Goal: Task Accomplishment & Management: Manage account settings

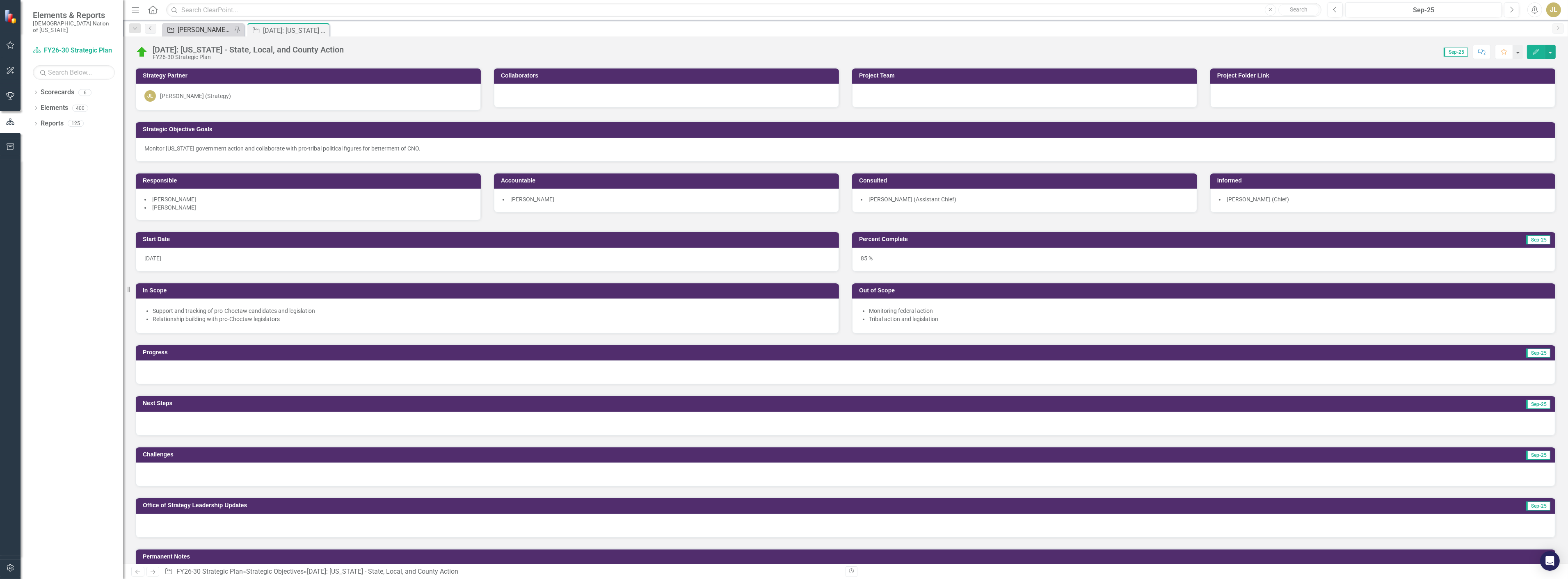
click at [193, 29] on div "[PERSON_NAME] SOs" at bounding box center [204, 30] width 55 height 10
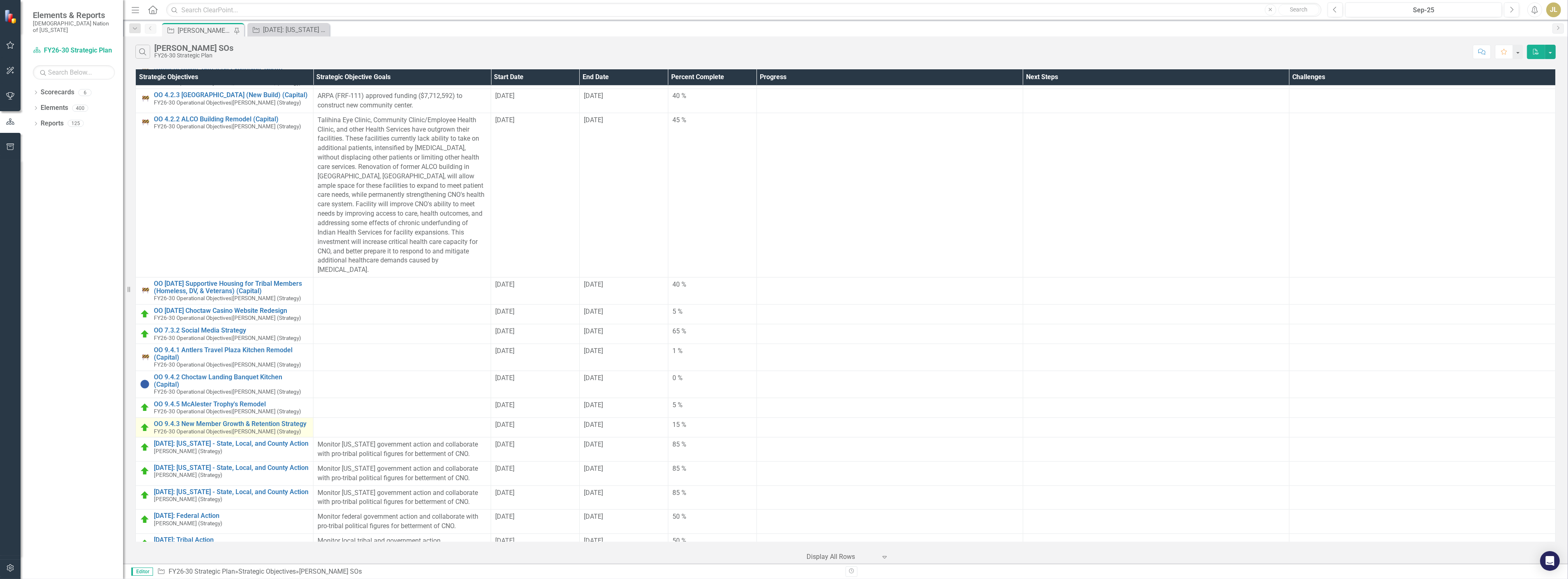
scroll to position [1623, 0]
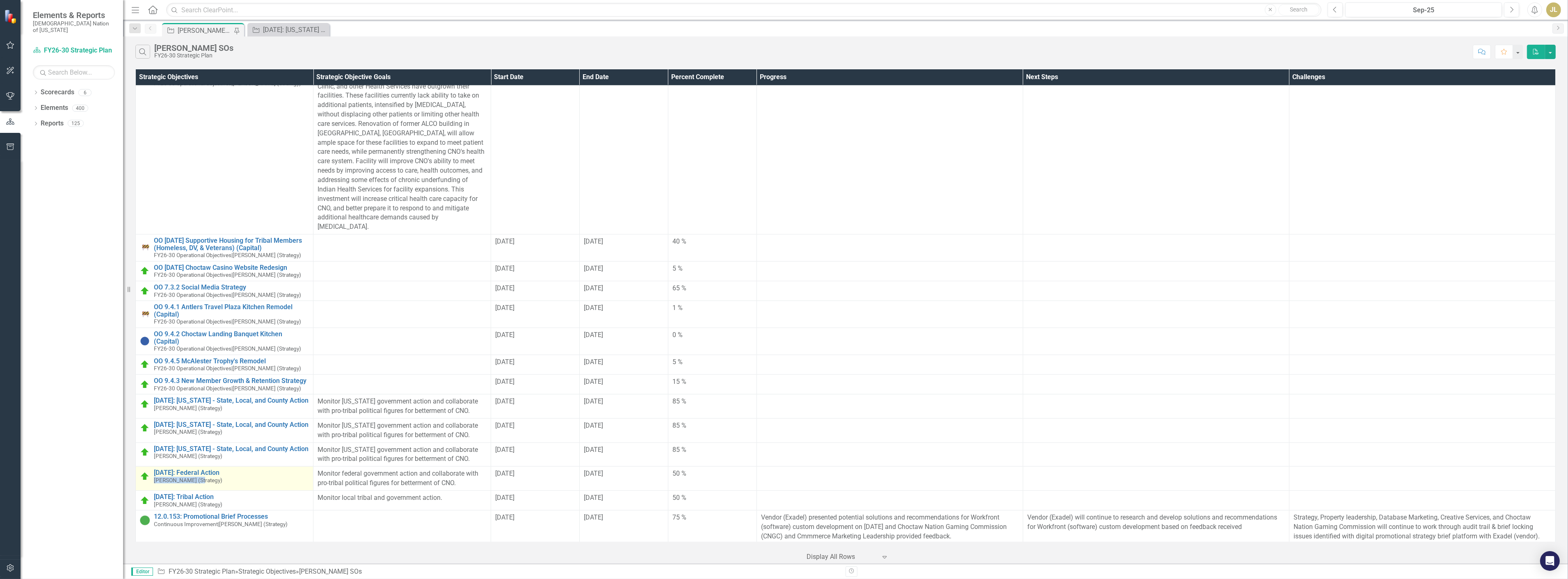
click at [201, 477] on small "[PERSON_NAME] (Strategy)" at bounding box center [187, 480] width 68 height 6
click at [200, 494] on link "[DATE]: Tribal Action" at bounding box center [231, 497] width 155 height 7
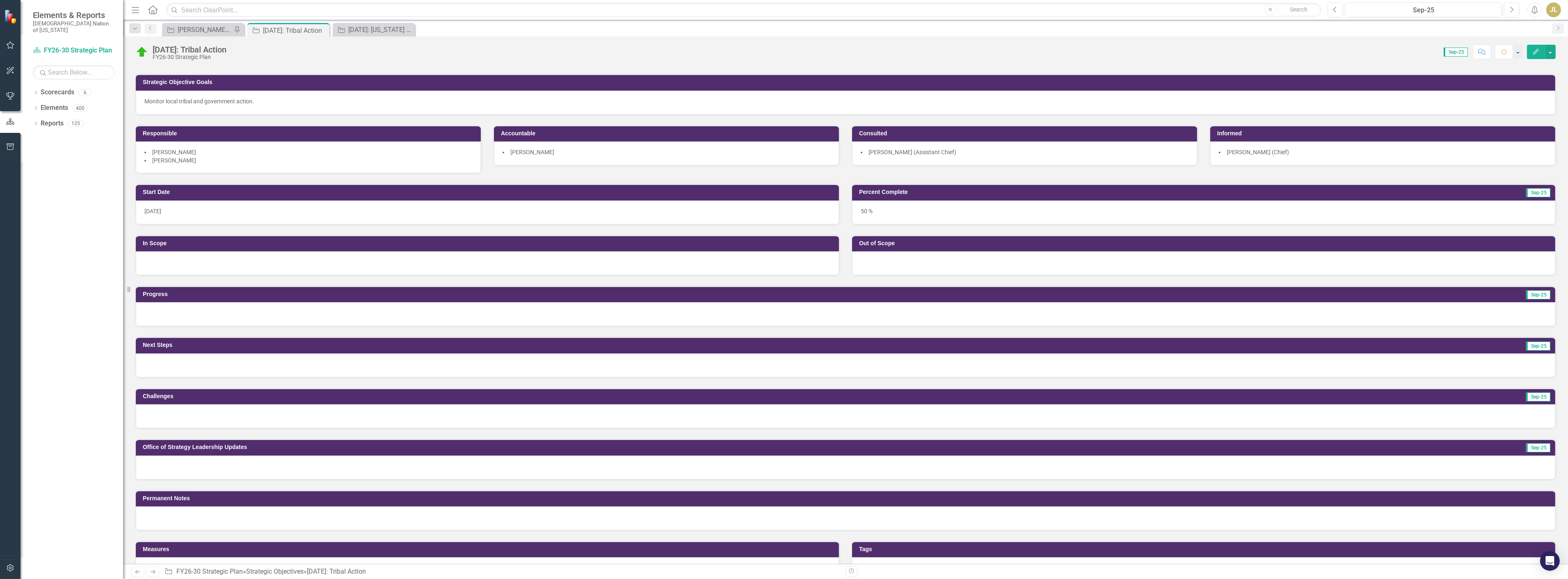
scroll to position [92, 0]
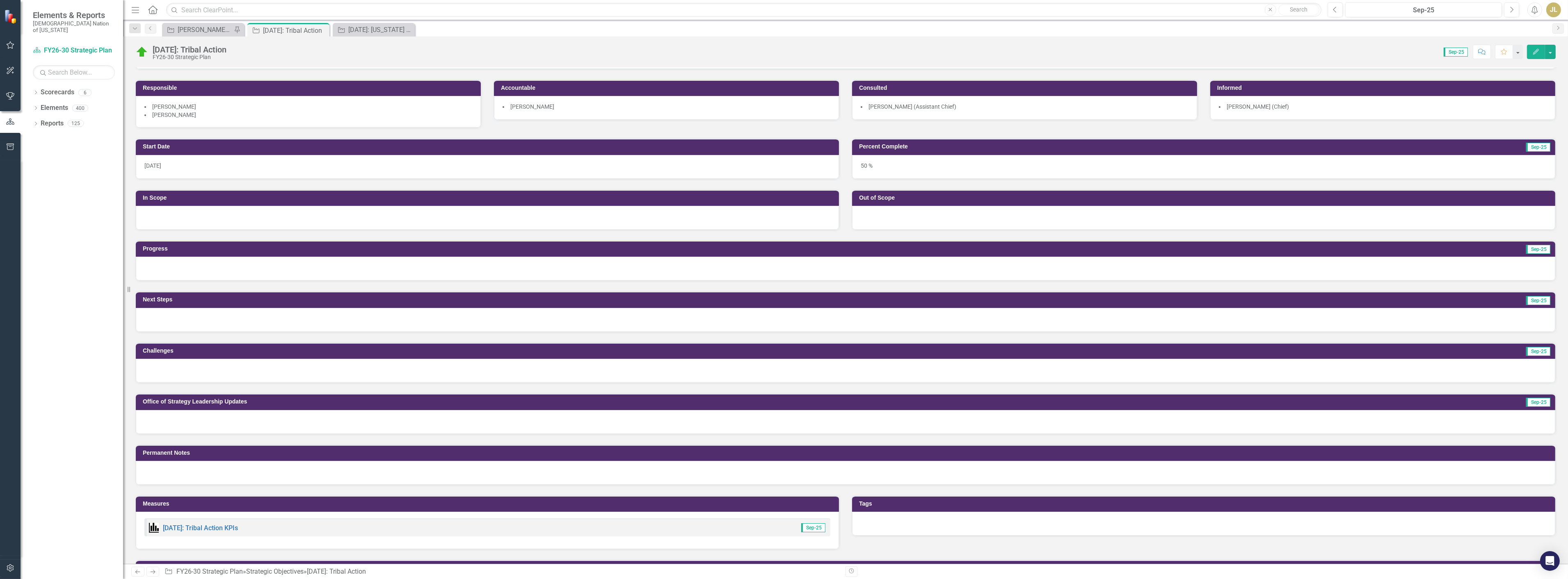
click at [159, 315] on div at bounding box center [845, 320] width 1419 height 24
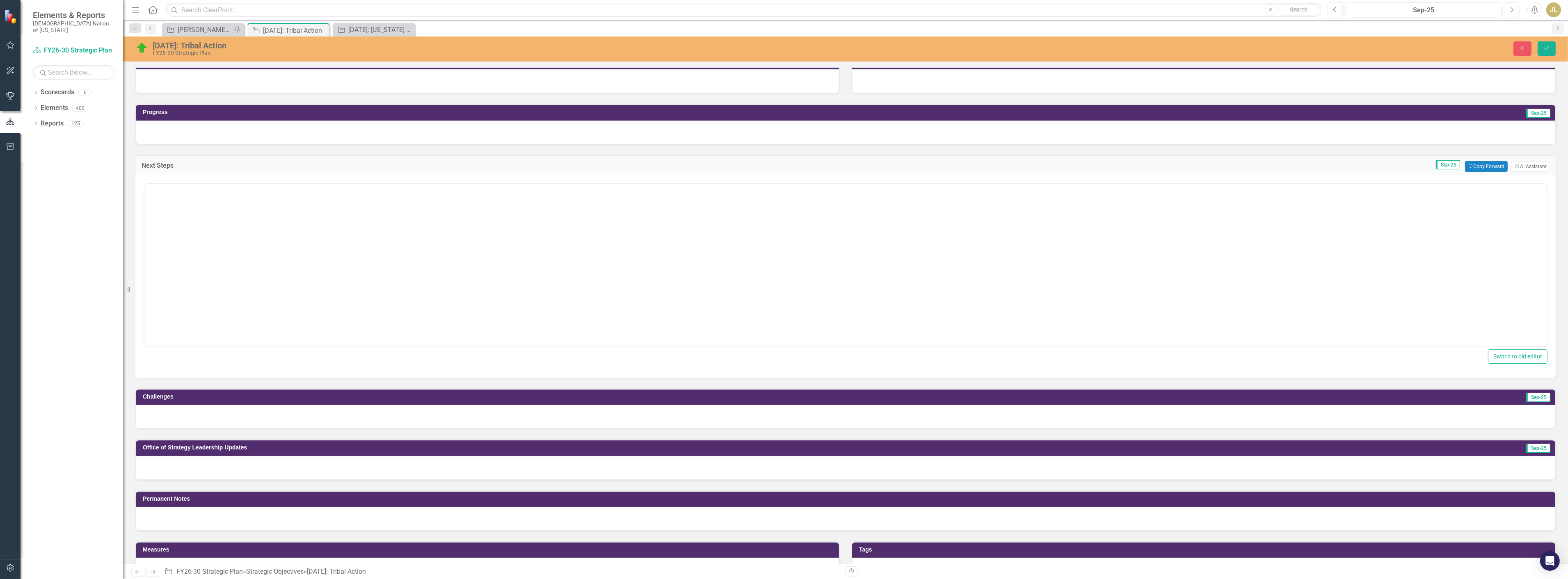
scroll to position [0, 0]
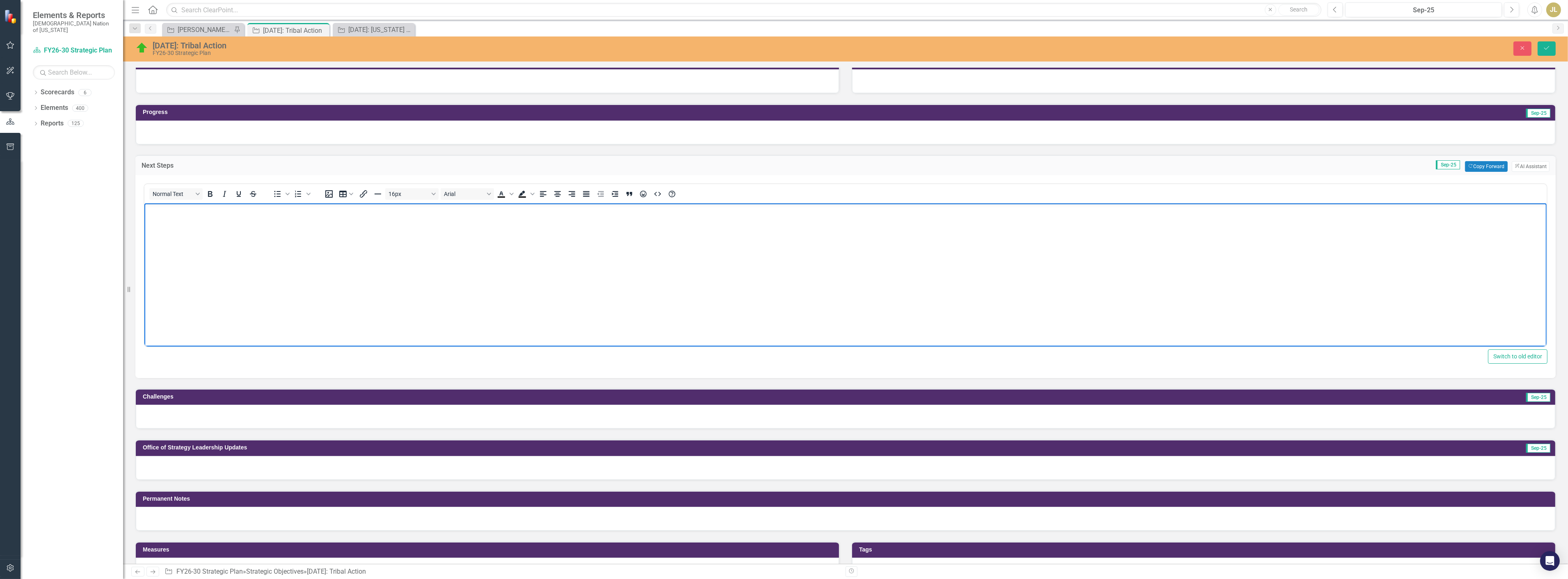
click at [219, 276] on body "Rich Text Area. Press ALT-0 for help." at bounding box center [845, 265] width 1402 height 123
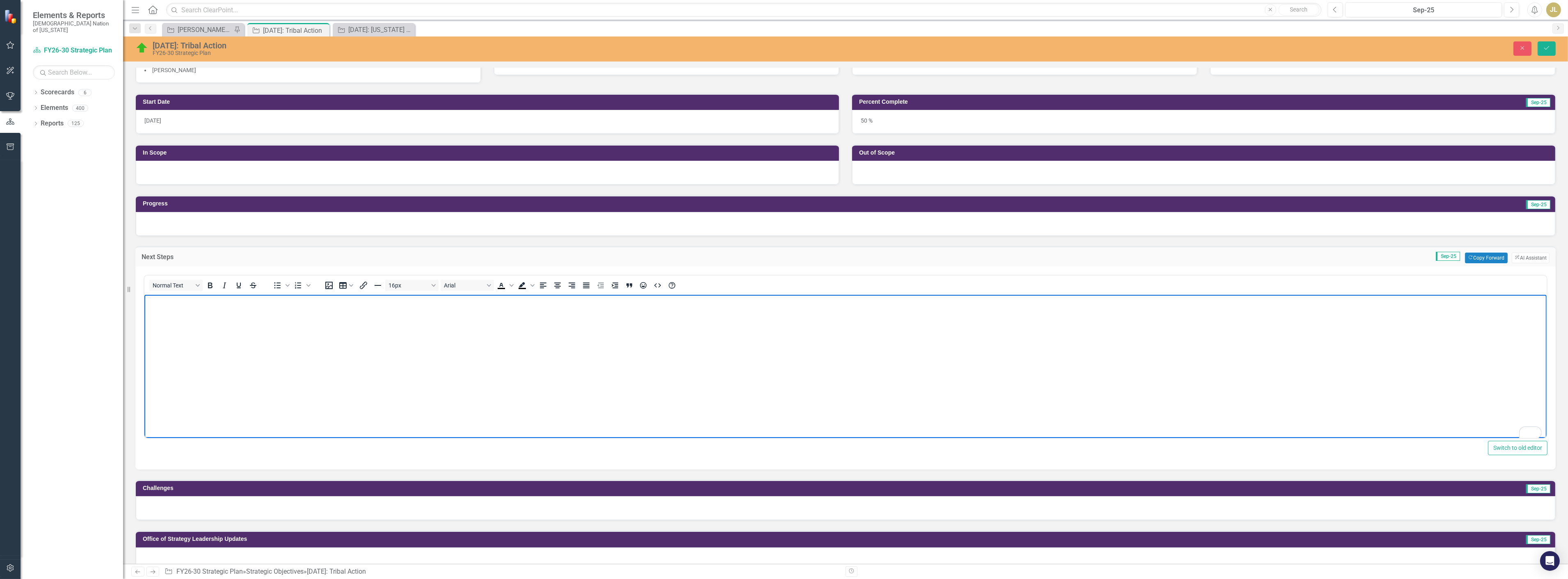
click at [183, 217] on div at bounding box center [845, 224] width 1419 height 24
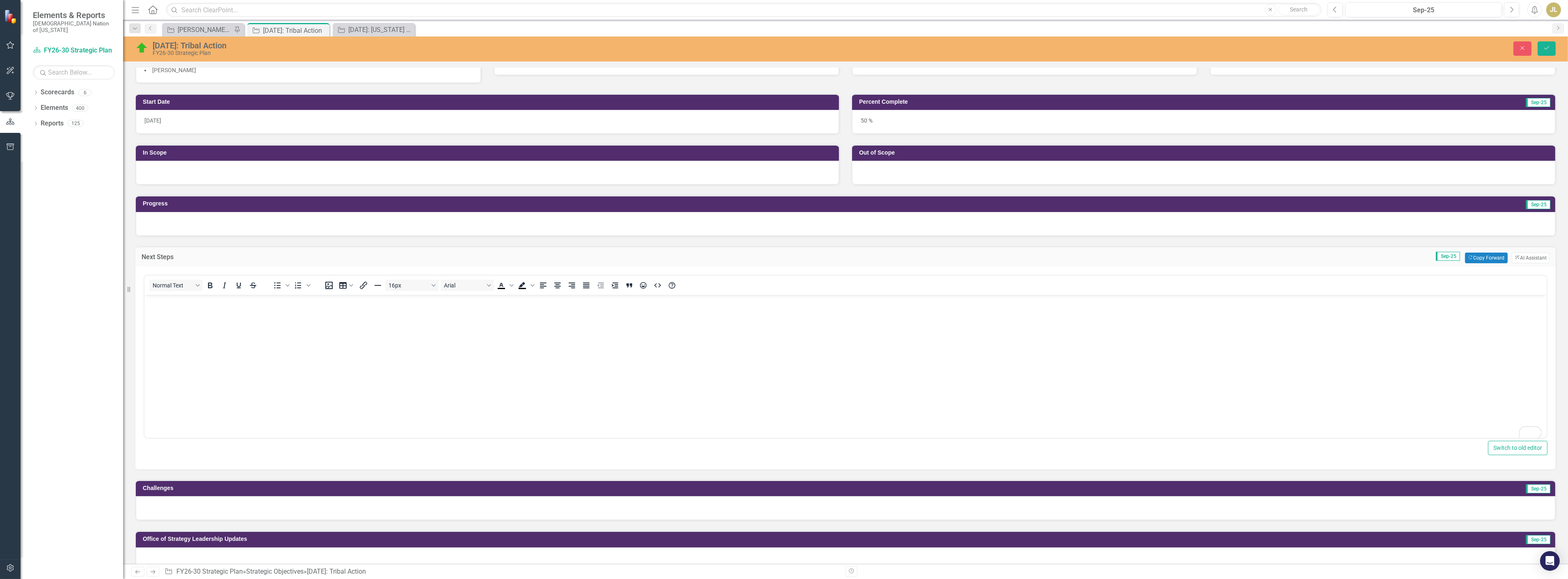
click at [183, 217] on div at bounding box center [845, 224] width 1419 height 24
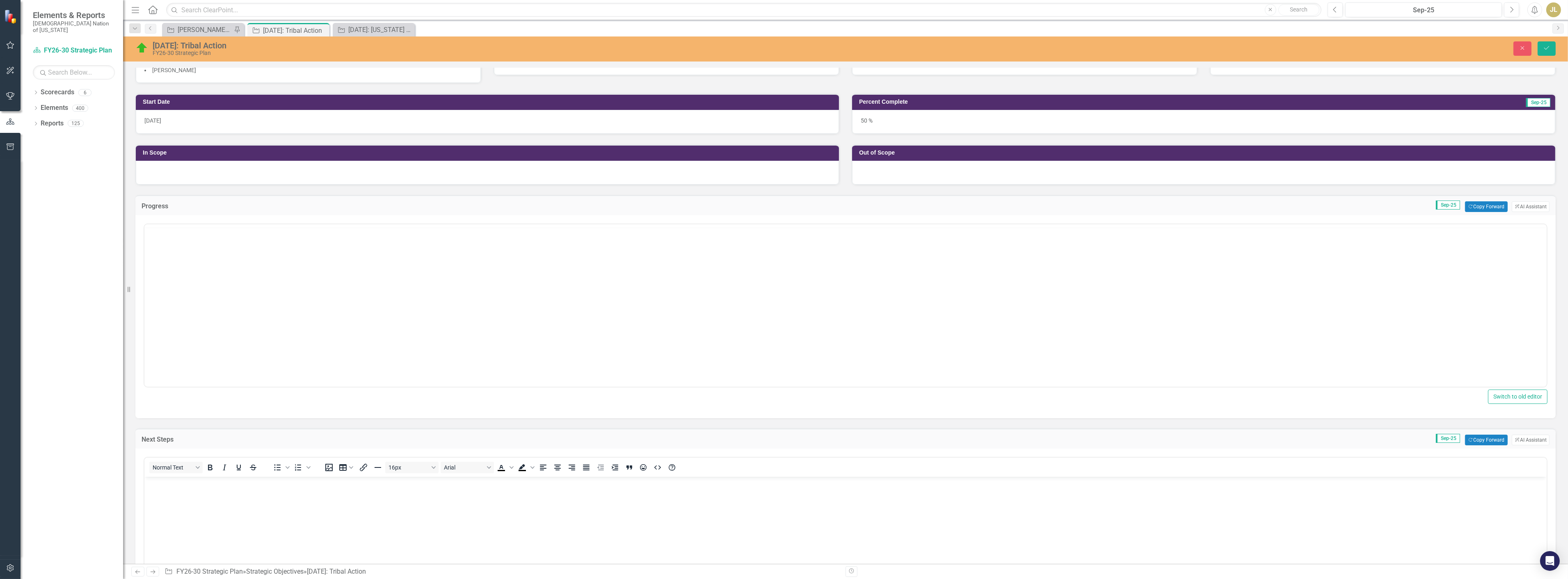
scroll to position [0, 0]
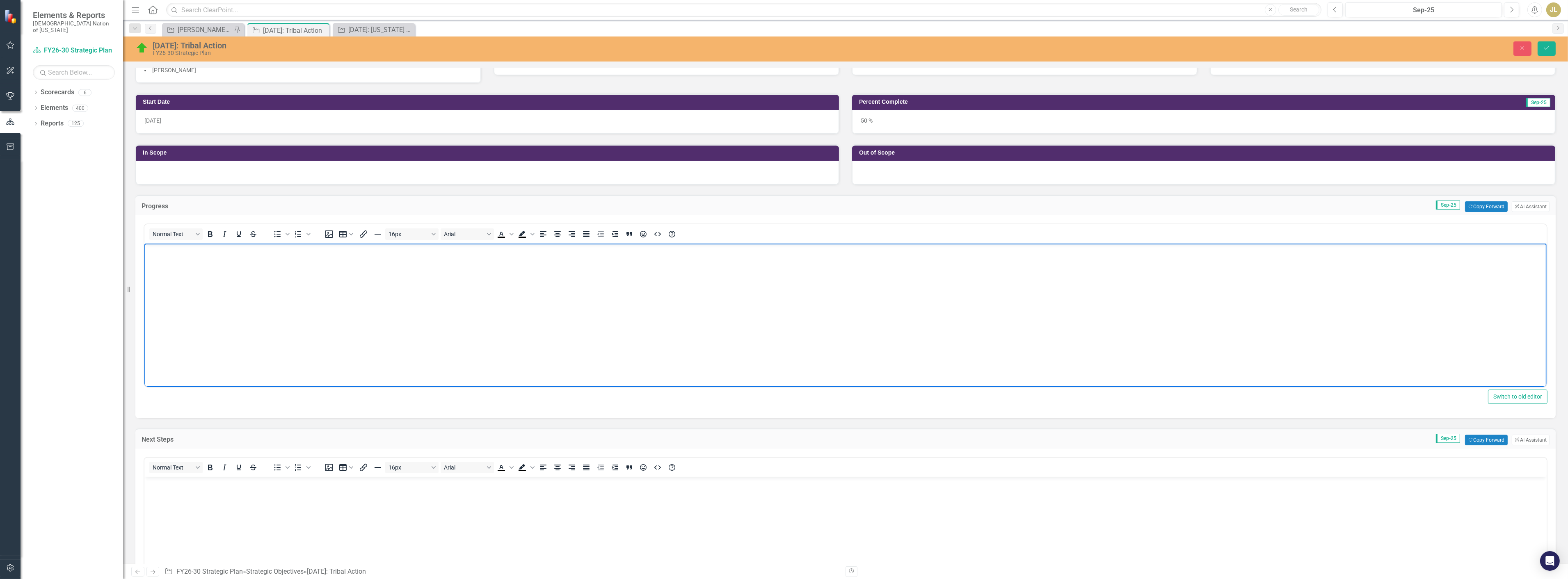
click at [191, 284] on body "Rich Text Area. Press ALT-0 for help." at bounding box center [845, 305] width 1402 height 123
paste body "To enrich screen reader interactions, please activate Accessibility in Grammarl…"
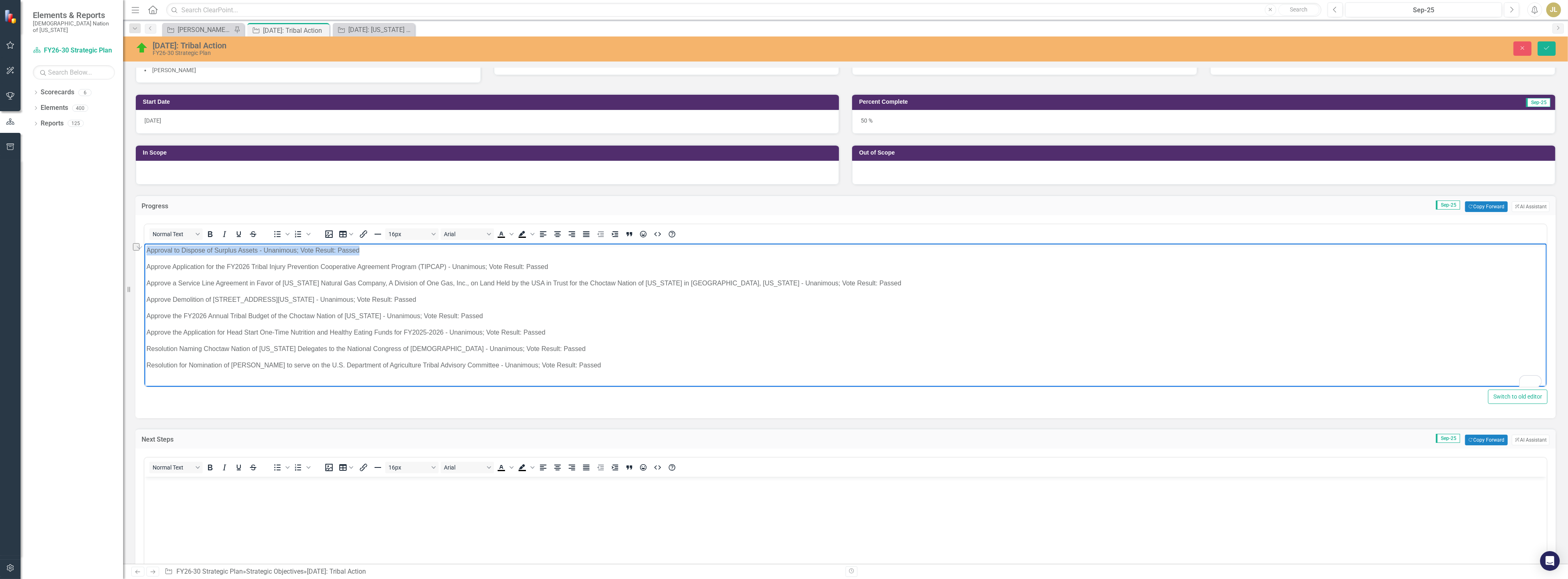
drag, startPoint x: 368, startPoint y: 252, endPoint x: 285, endPoint y: 481, distance: 243.6
click at [144, 244] on html "Approval to Dispose of Surplus Assets - Unanimous; Vote Result: Passed Approve …" at bounding box center [845, 311] width 1402 height 135
click at [147, 266] on p "Approve Application for the FY2026 Tribal Injury Prevention Cooperative Agreeme…" at bounding box center [845, 267] width 1398 height 10
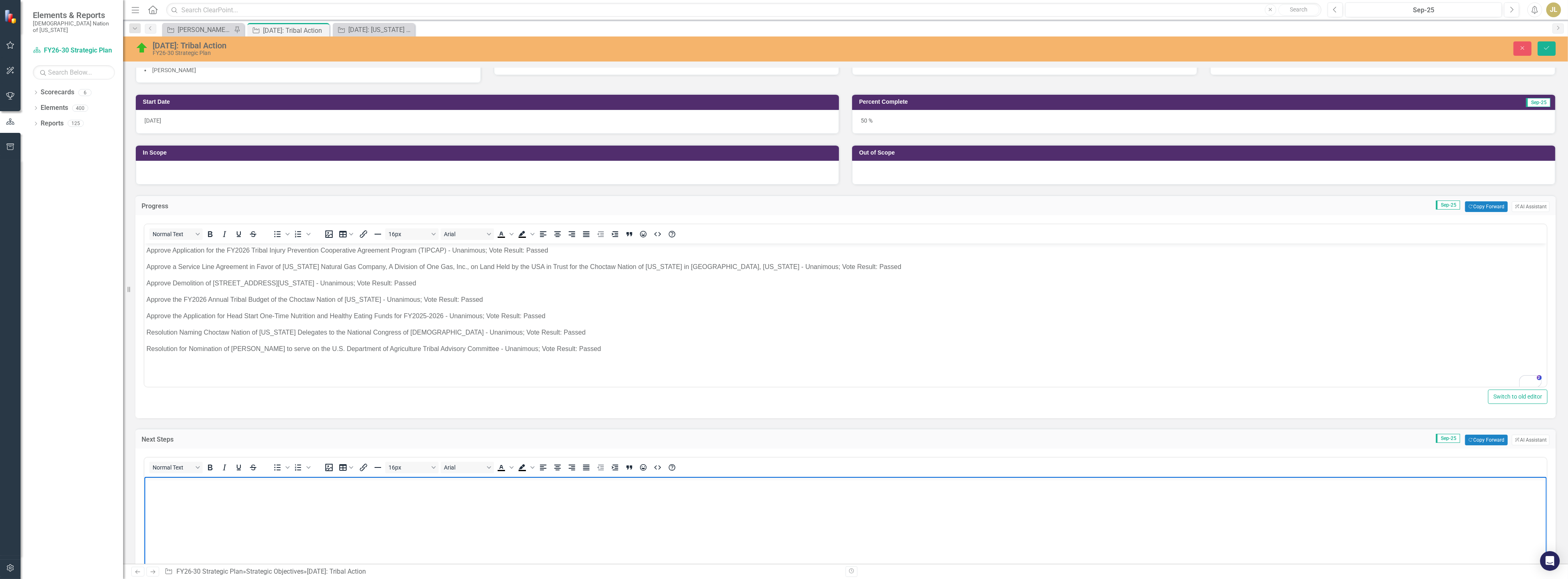
click at [199, 515] on body "To enrich screen reader interactions, please activate Accessibility in Grammarl…" at bounding box center [845, 538] width 1402 height 123
click at [1549, 45] on icon "Save" at bounding box center [1546, 48] width 7 height 6
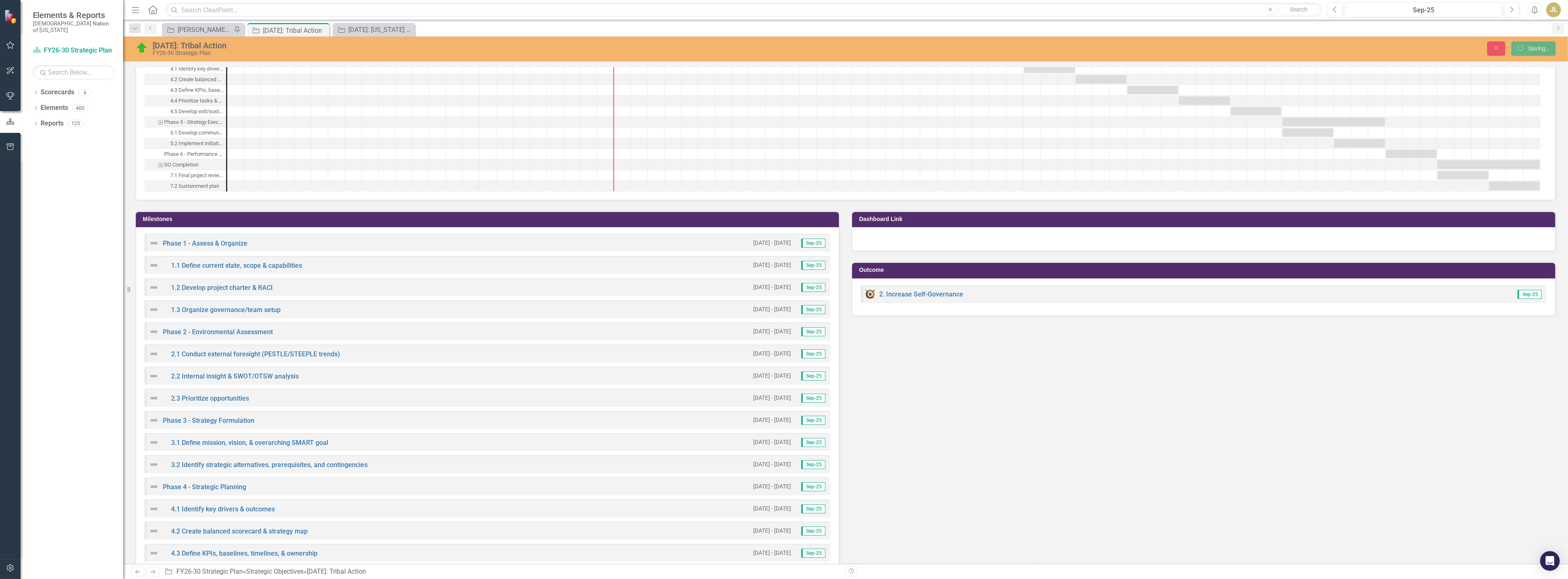
scroll to position [434, 0]
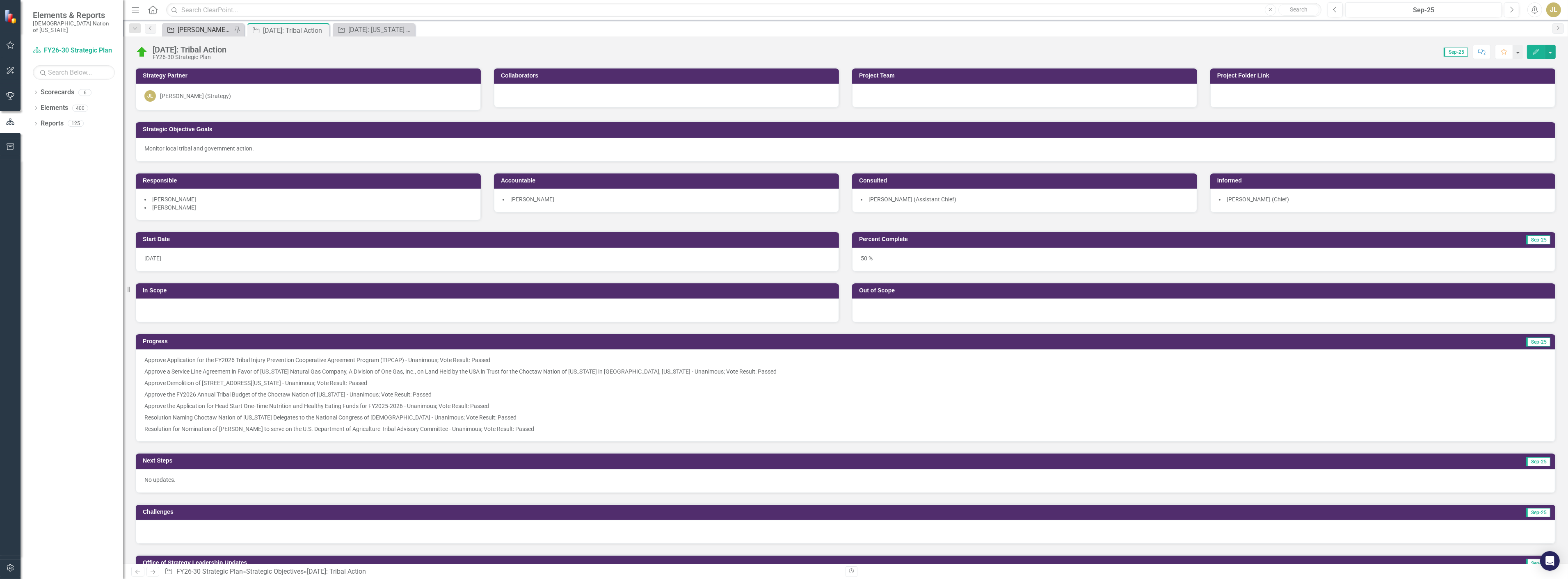
click at [204, 30] on div "[PERSON_NAME] SOs" at bounding box center [204, 30] width 55 height 10
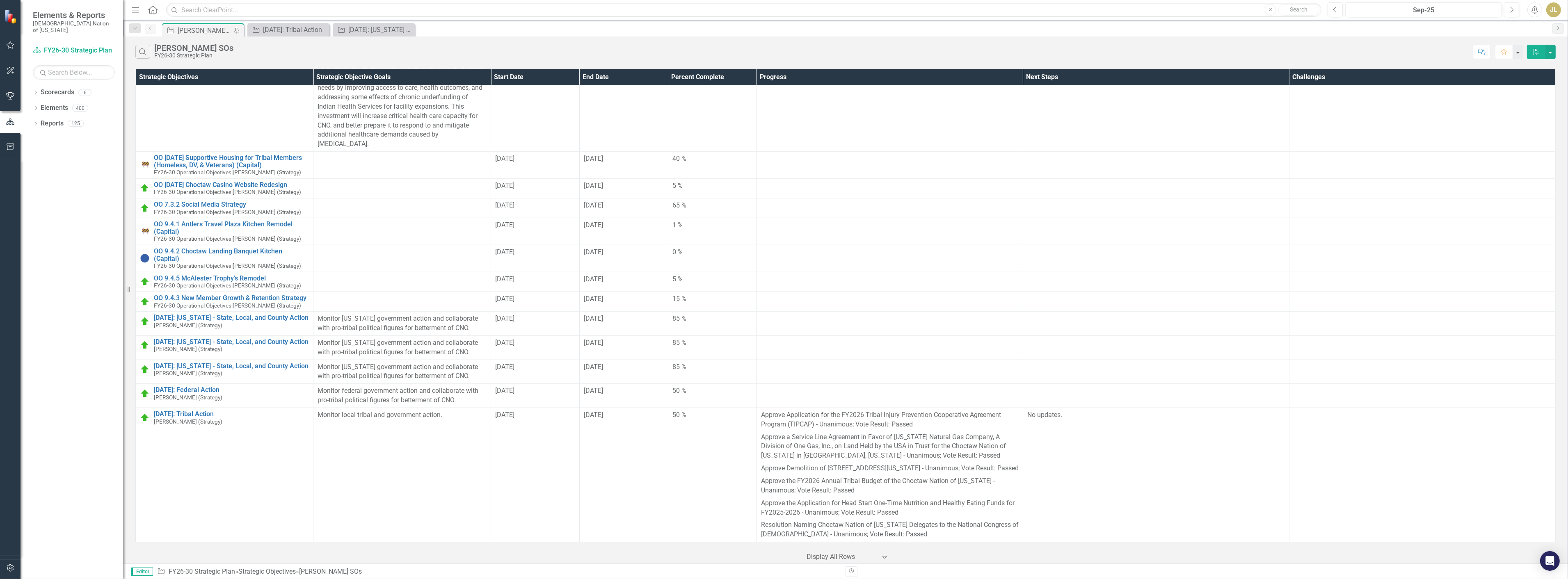
scroll to position [1685, 0]
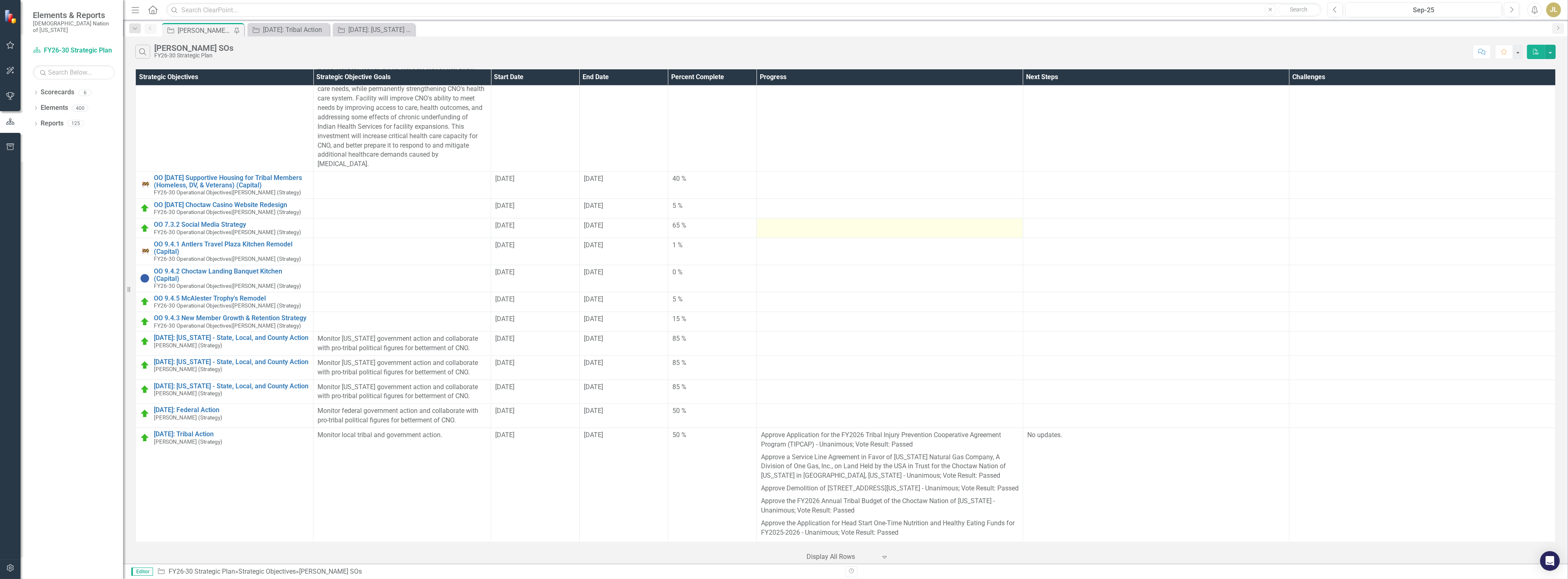
click at [764, 218] on td at bounding box center [890, 228] width 266 height 20
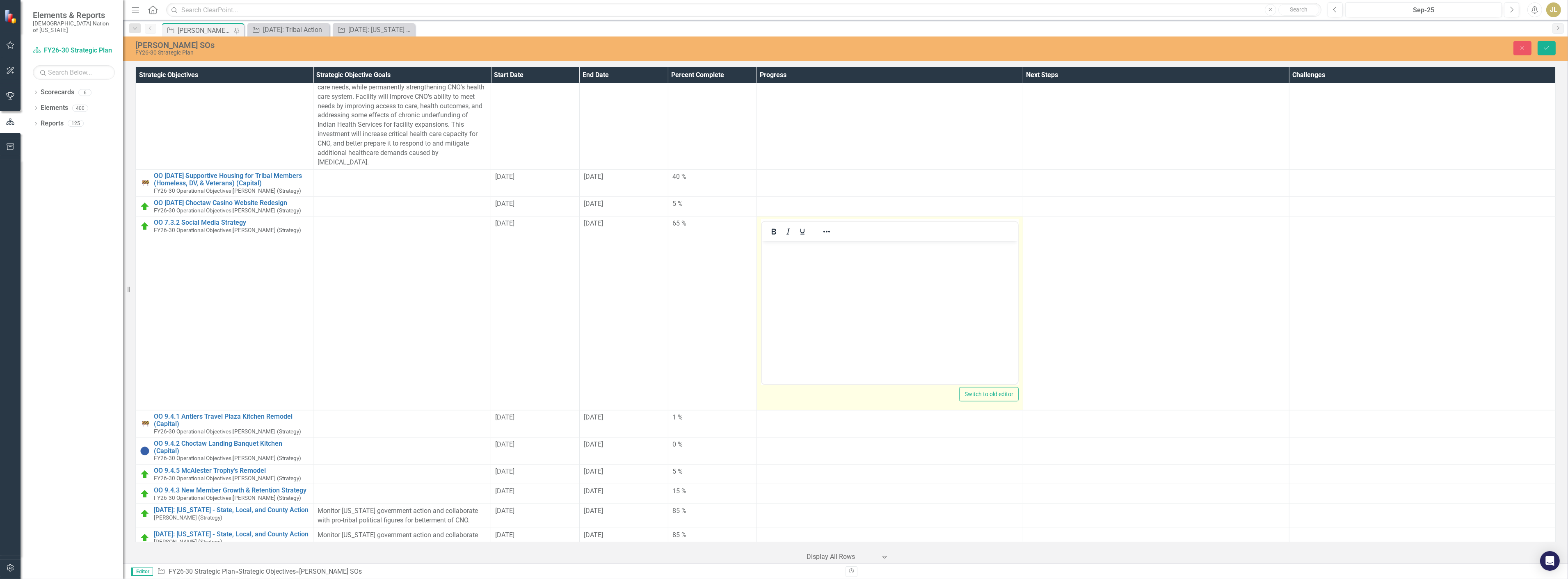
scroll to position [0, 0]
click at [820, 307] on body "Rich Text Area. Press ALT-0 for help." at bounding box center [890, 302] width 256 height 123
click at [1009, 280] on body "No updates." at bounding box center [890, 302] width 256 height 123
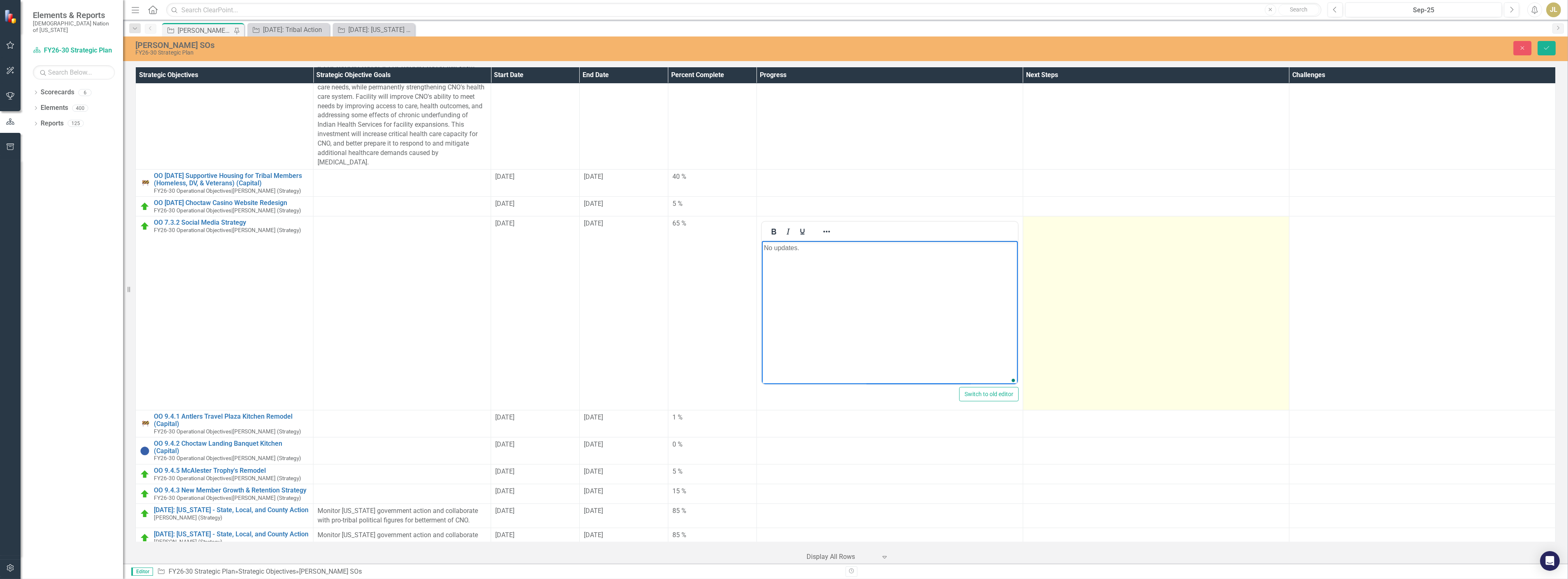
click at [1060, 235] on td at bounding box center [1155, 313] width 266 height 194
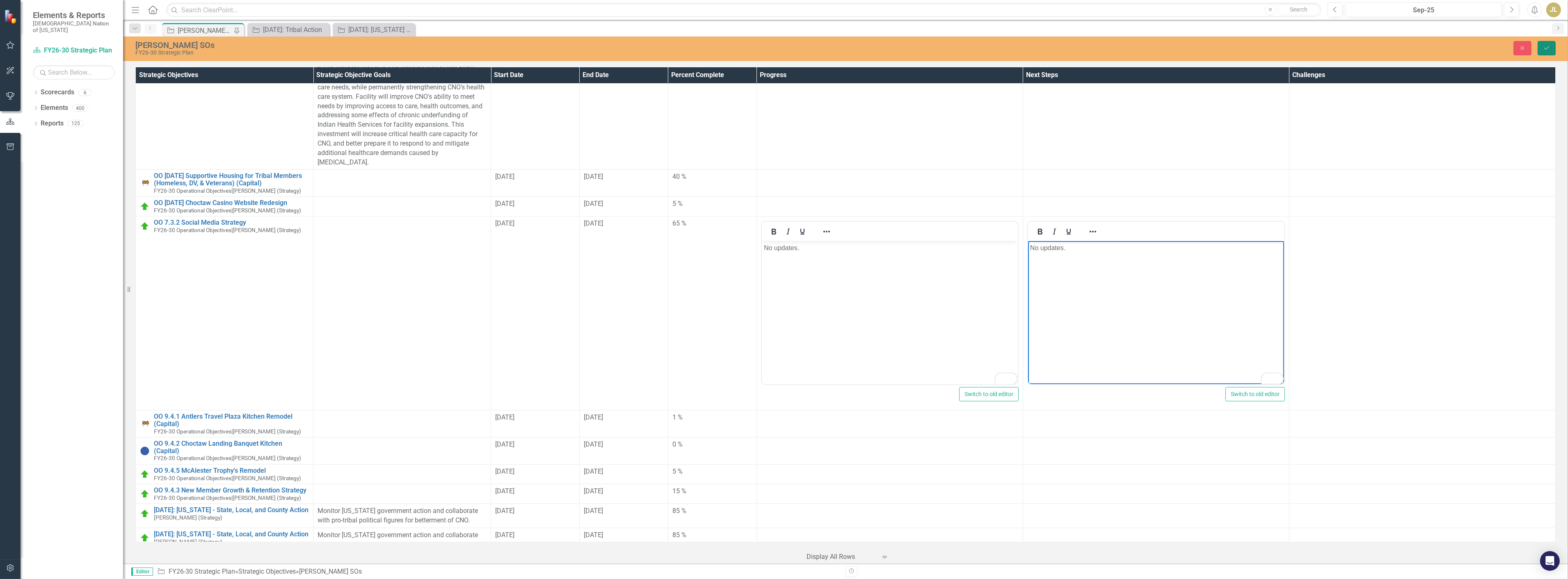
click at [1541, 46] on button "Save" at bounding box center [1546, 48] width 18 height 14
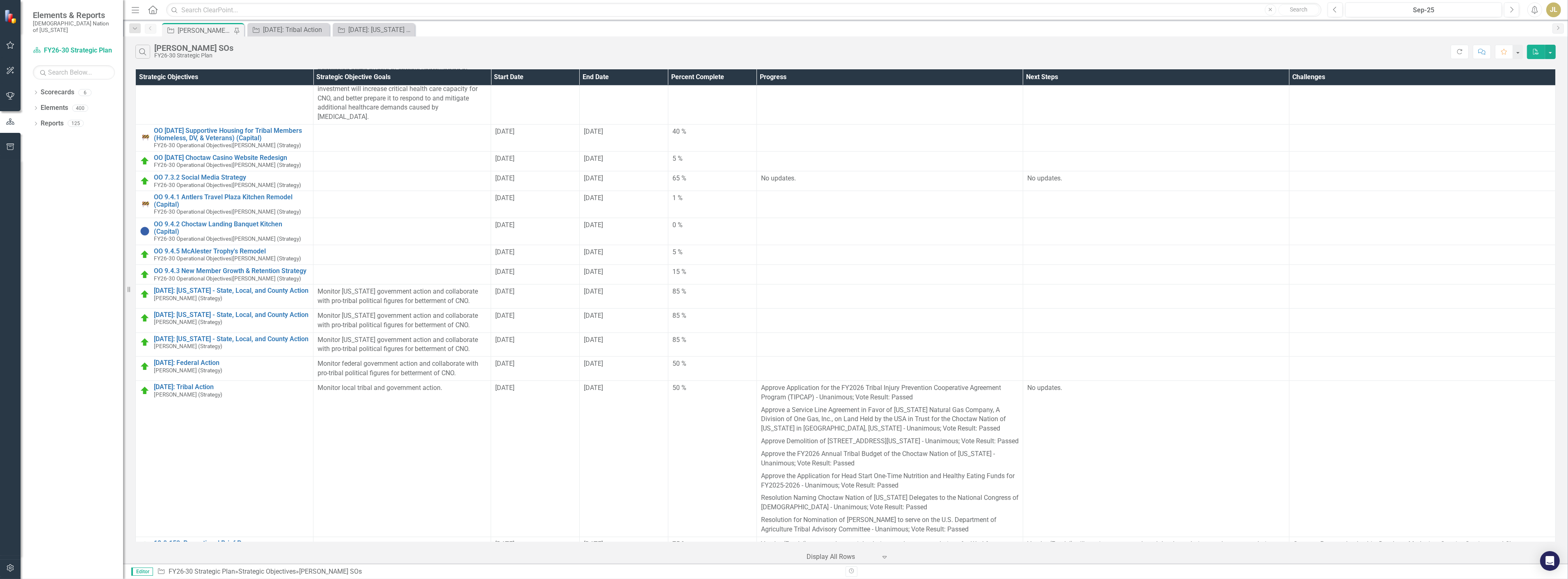
scroll to position [1769, 0]
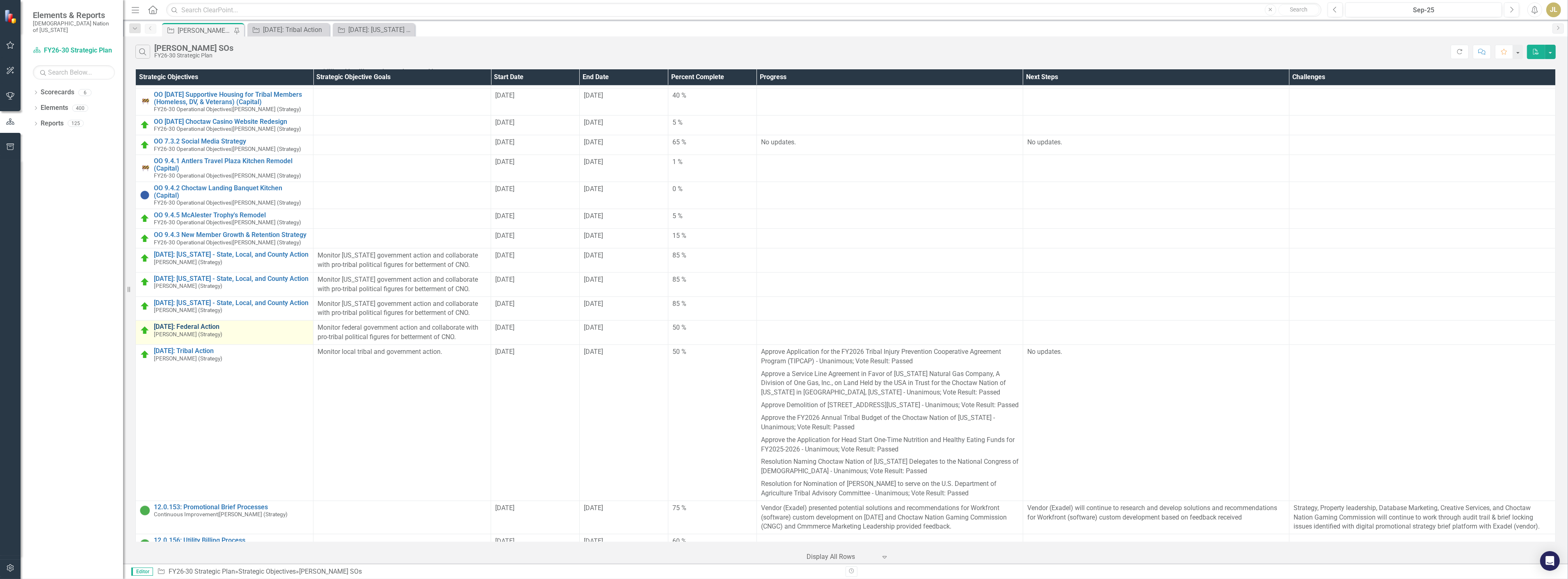
click at [185, 323] on link "[DATE]: Federal Action" at bounding box center [231, 326] width 155 height 7
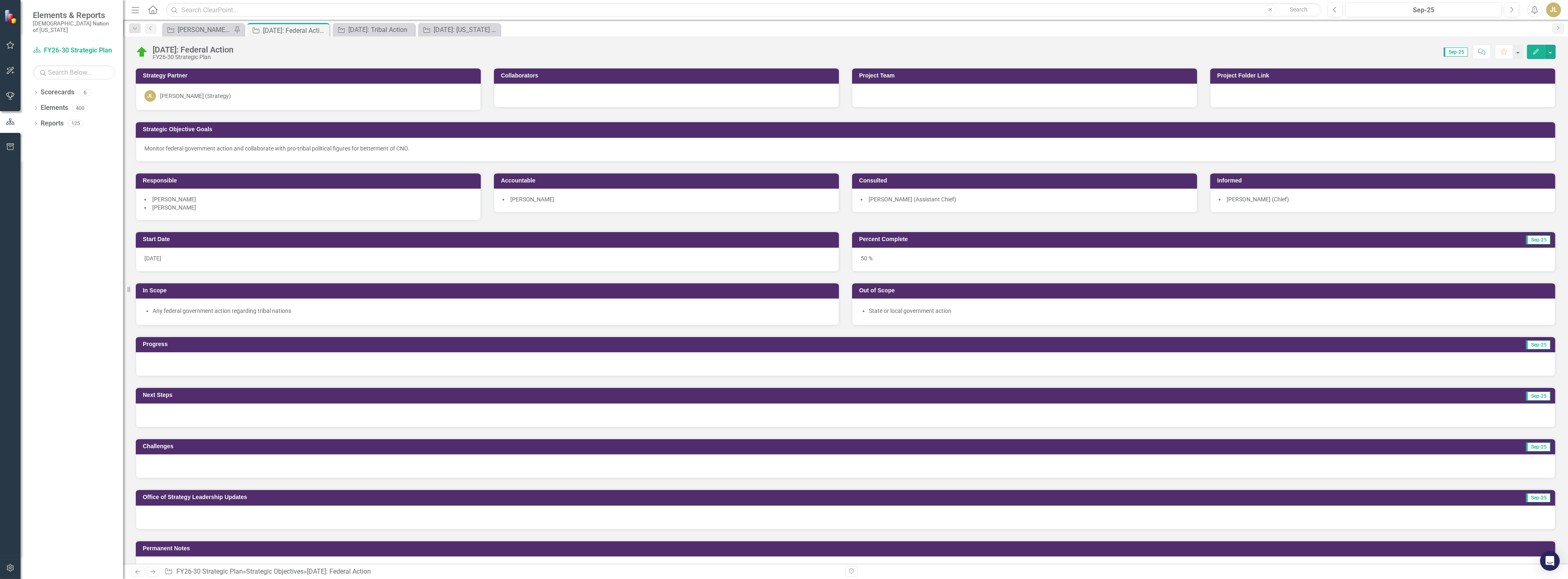
click at [198, 367] on div at bounding box center [845, 364] width 1419 height 24
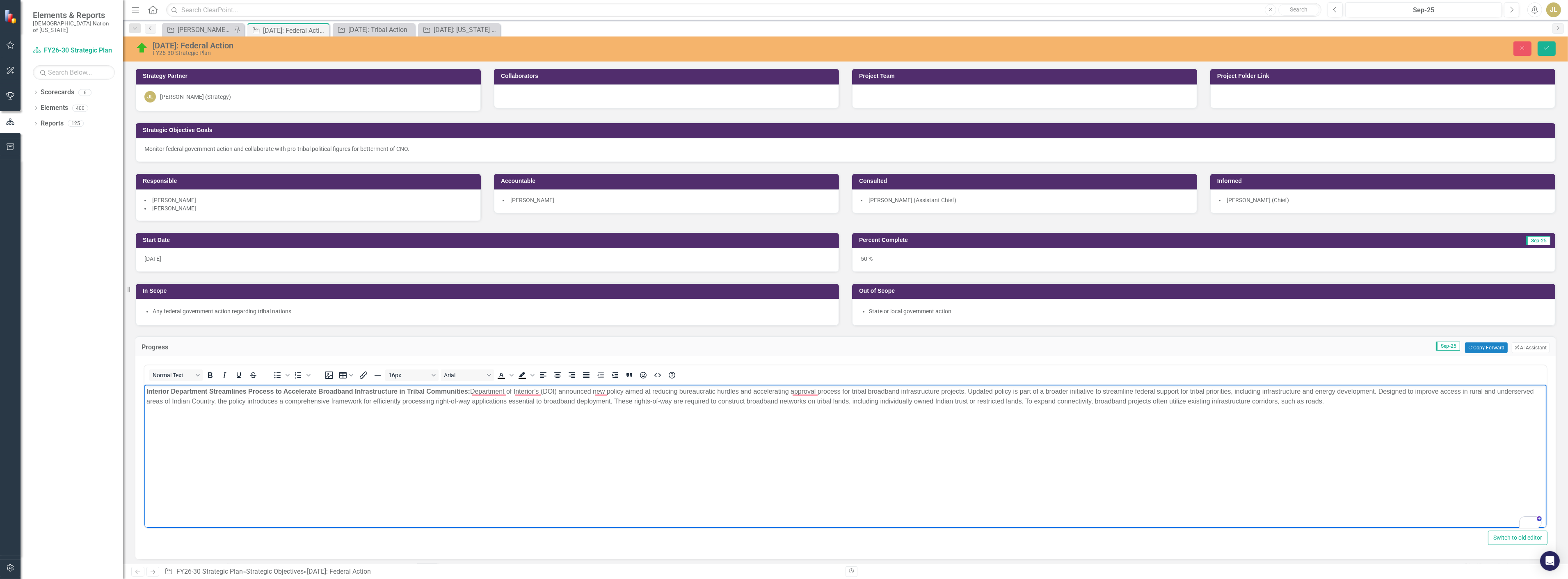
click at [220, 402] on p "Interior Department Streamlines Process to Accelerate Broadband Infrastructure …" at bounding box center [845, 397] width 1398 height 20
click at [1335, 405] on p "Interior Department Streamlines Process to Accelerate Broadband Infrastructure …" at bounding box center [845, 397] width 1398 height 20
click at [1545, 40] on div "2.1.21: Federal Action FY26-30 Strategic Plan Close Save" at bounding box center [845, 49] width 1445 height 25
click at [1545, 42] on button "Save" at bounding box center [1546, 49] width 18 height 14
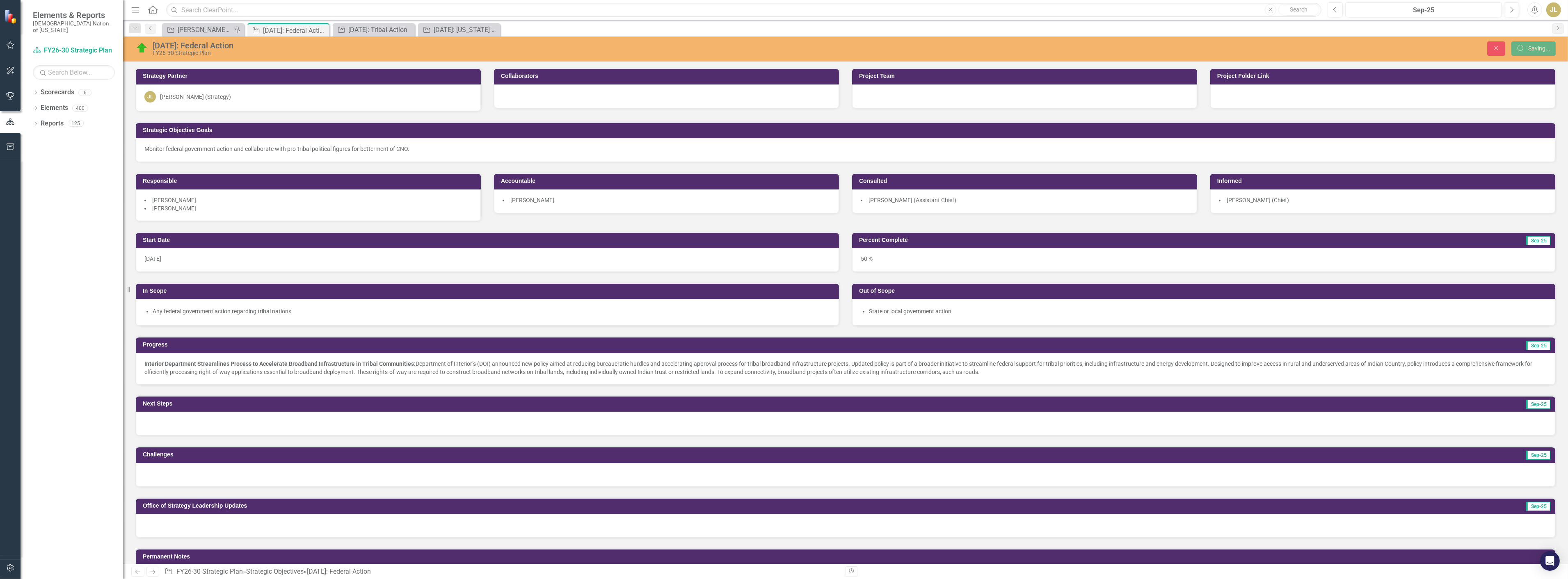
click at [216, 37] on div "2.1.21: Federal Action FY26-30 Strategic Plan Close icon.saving Saving..." at bounding box center [845, 49] width 1445 height 25
click at [211, 30] on div "[PERSON_NAME] SOs" at bounding box center [204, 30] width 55 height 10
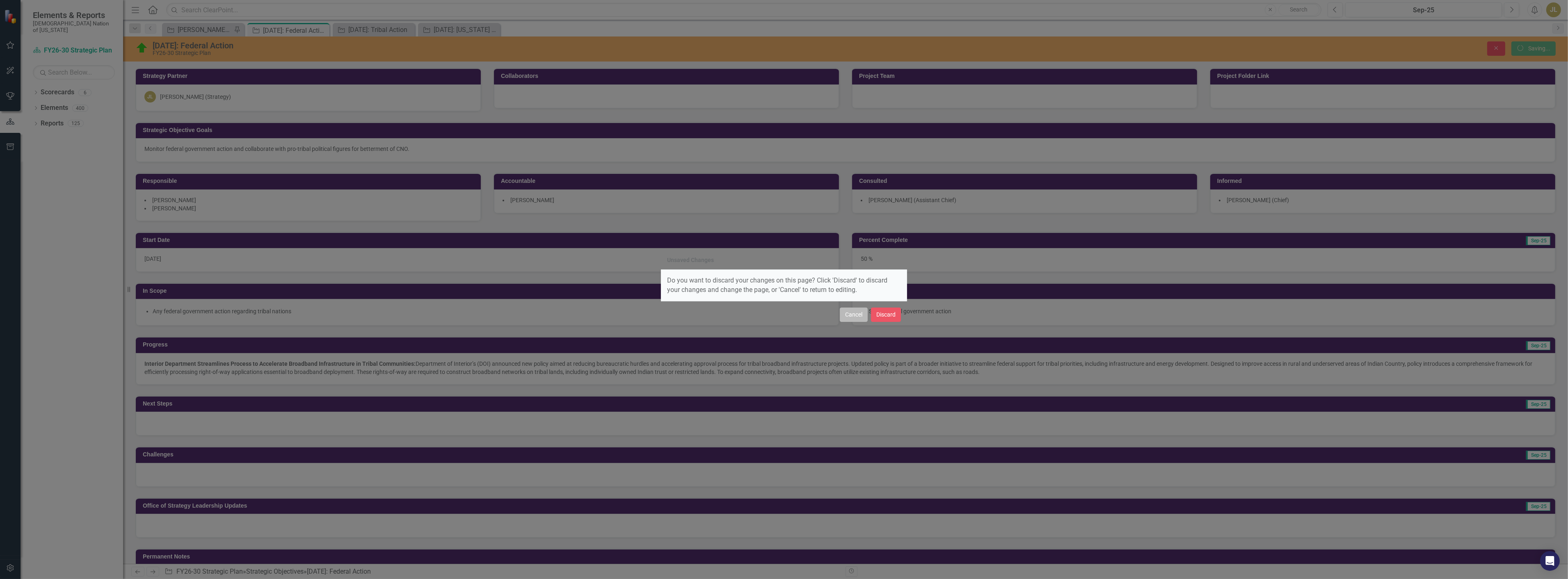
click at [856, 312] on button "Cancel" at bounding box center [854, 314] width 28 height 14
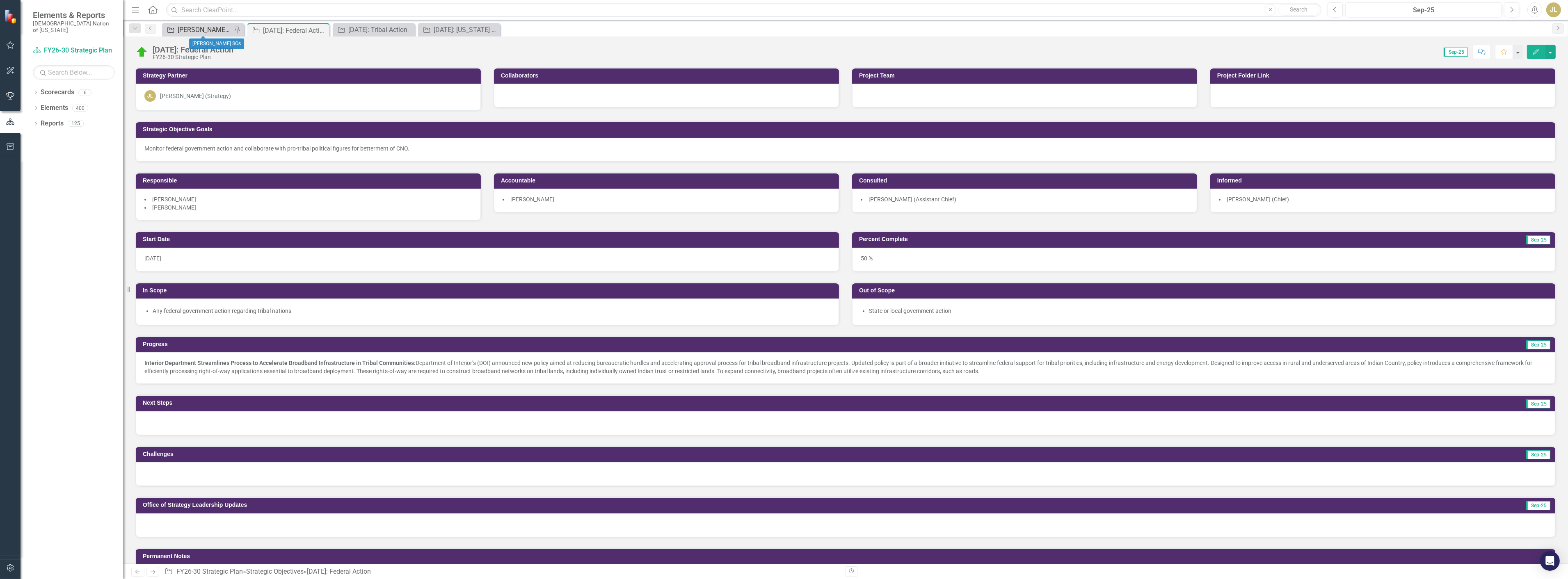
click at [216, 30] on div "[PERSON_NAME] SOs" at bounding box center [204, 30] width 55 height 10
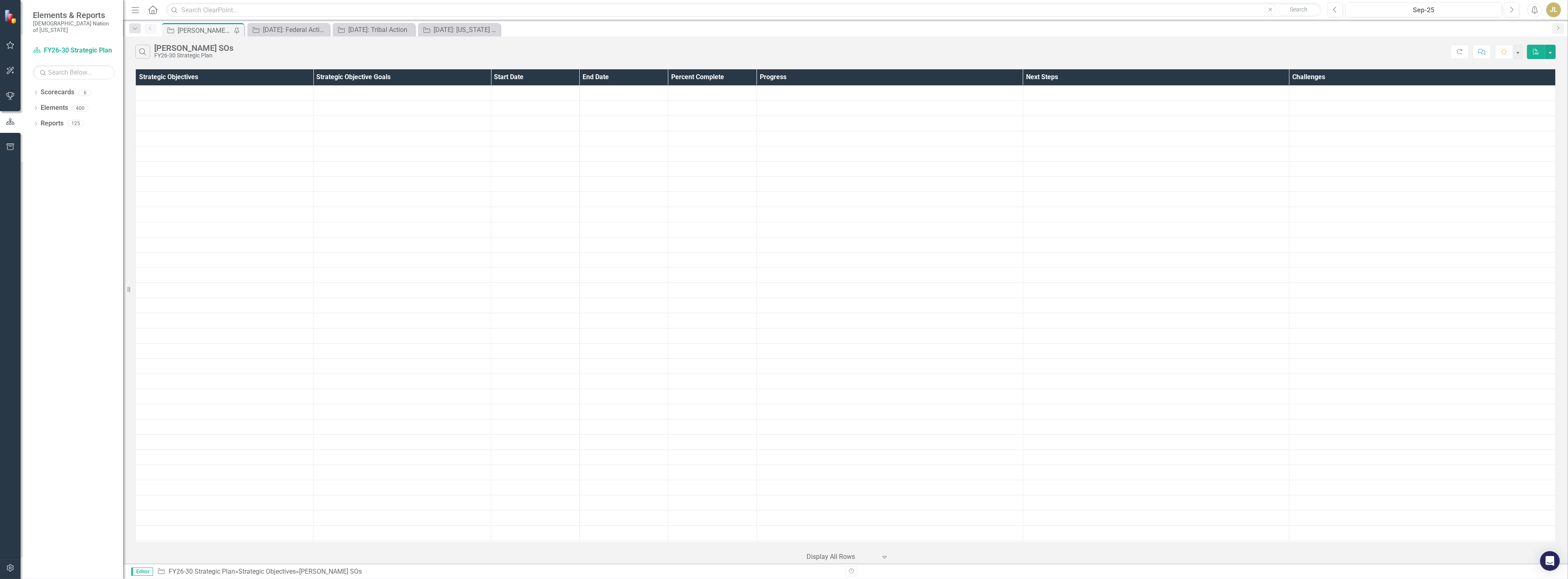
scroll to position [410, 0]
click at [268, 31] on div "[DATE]: Federal Action" at bounding box center [290, 30] width 55 height 10
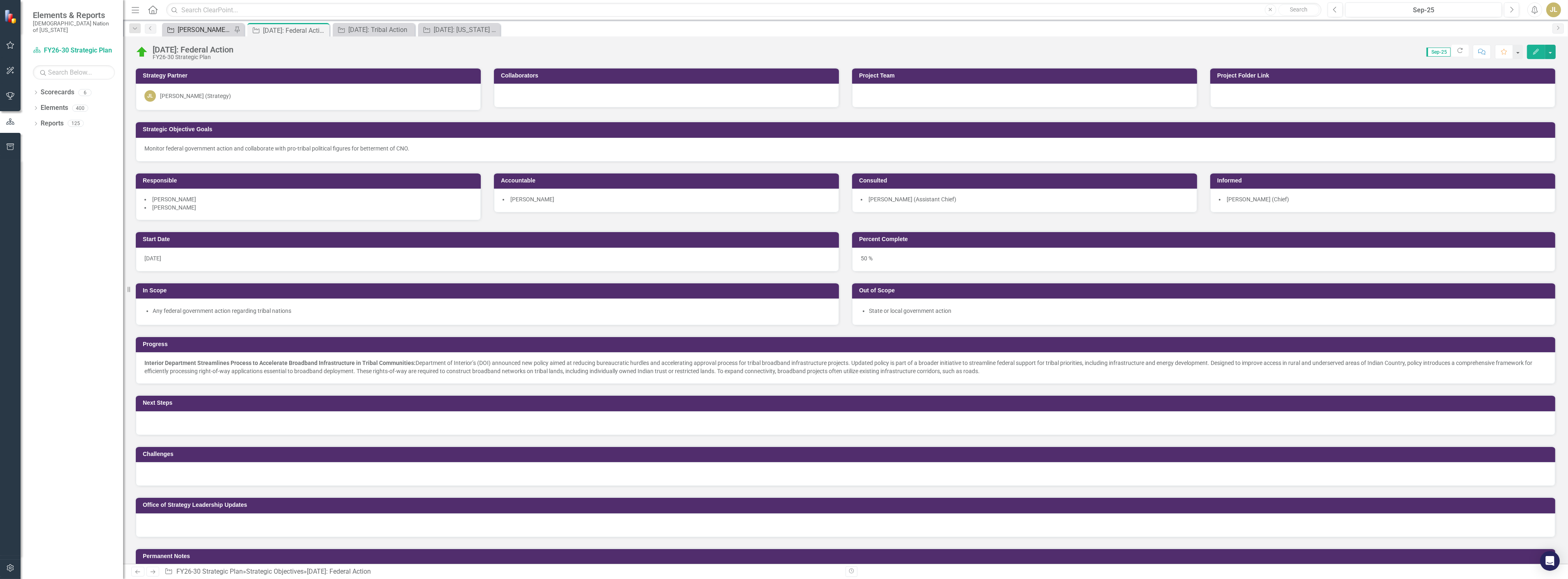
click at [201, 31] on div "[PERSON_NAME] SOs" at bounding box center [204, 30] width 55 height 10
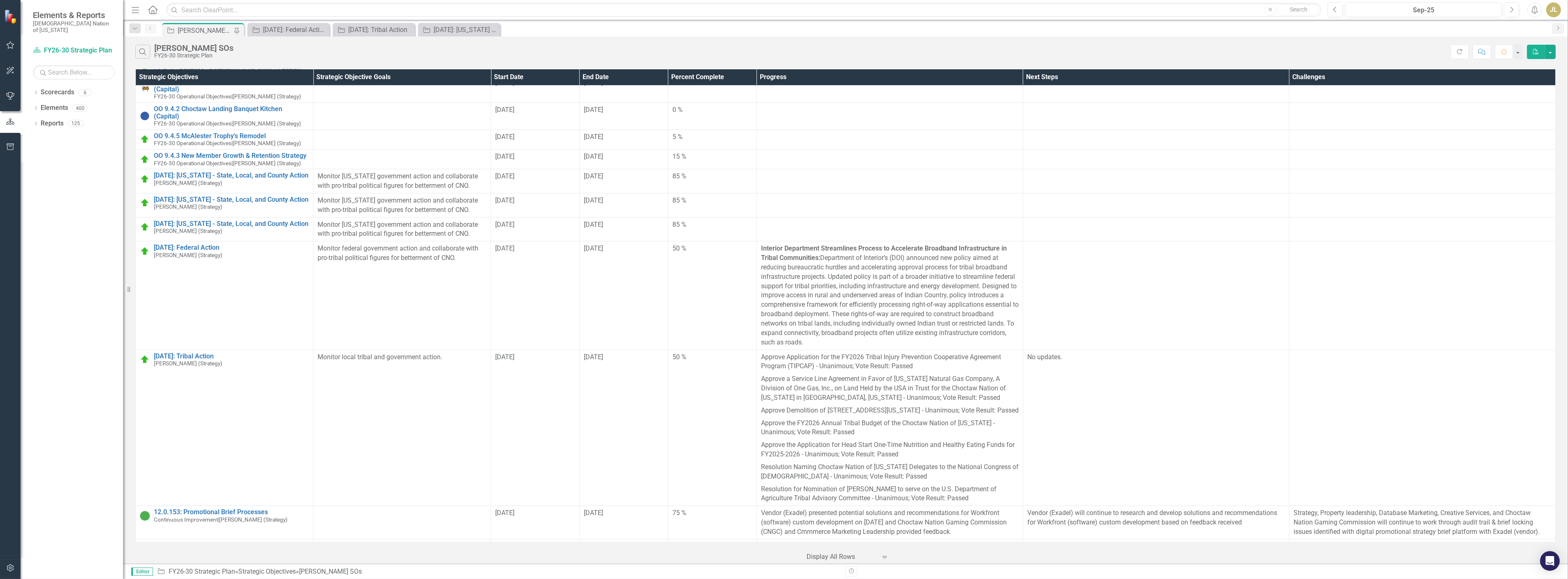
scroll to position [1853, 0]
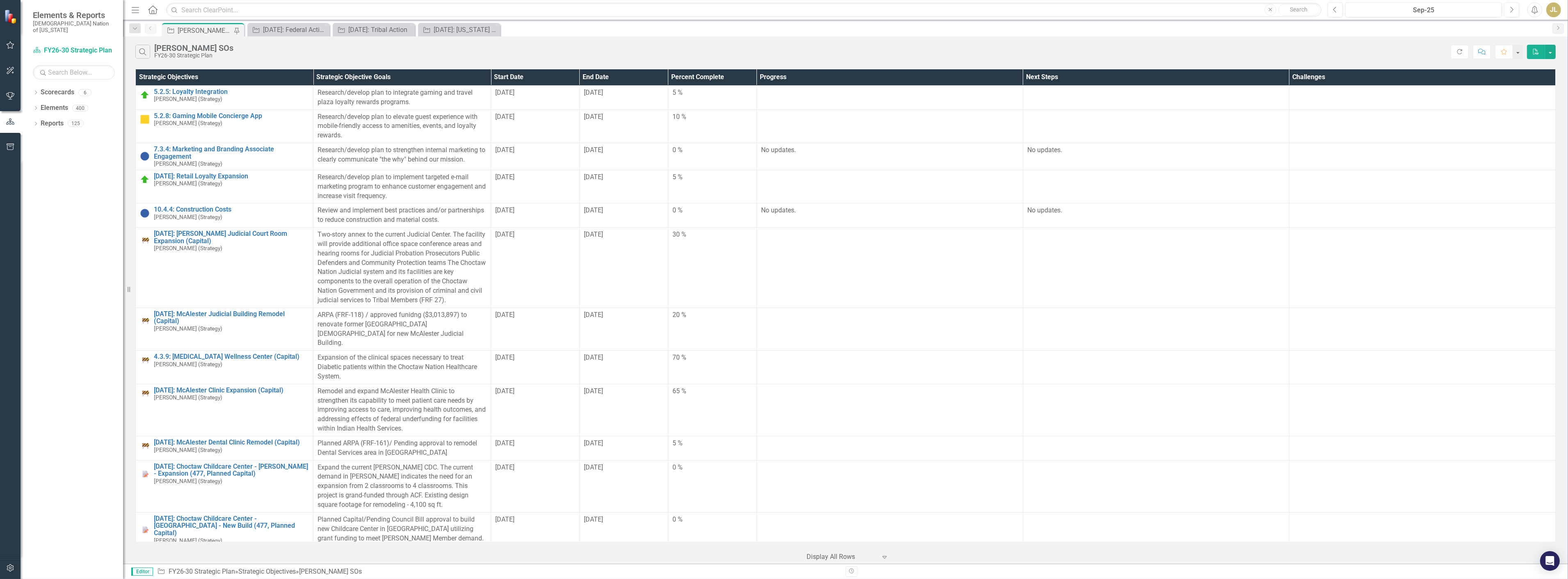
scroll to position [1853, 0]
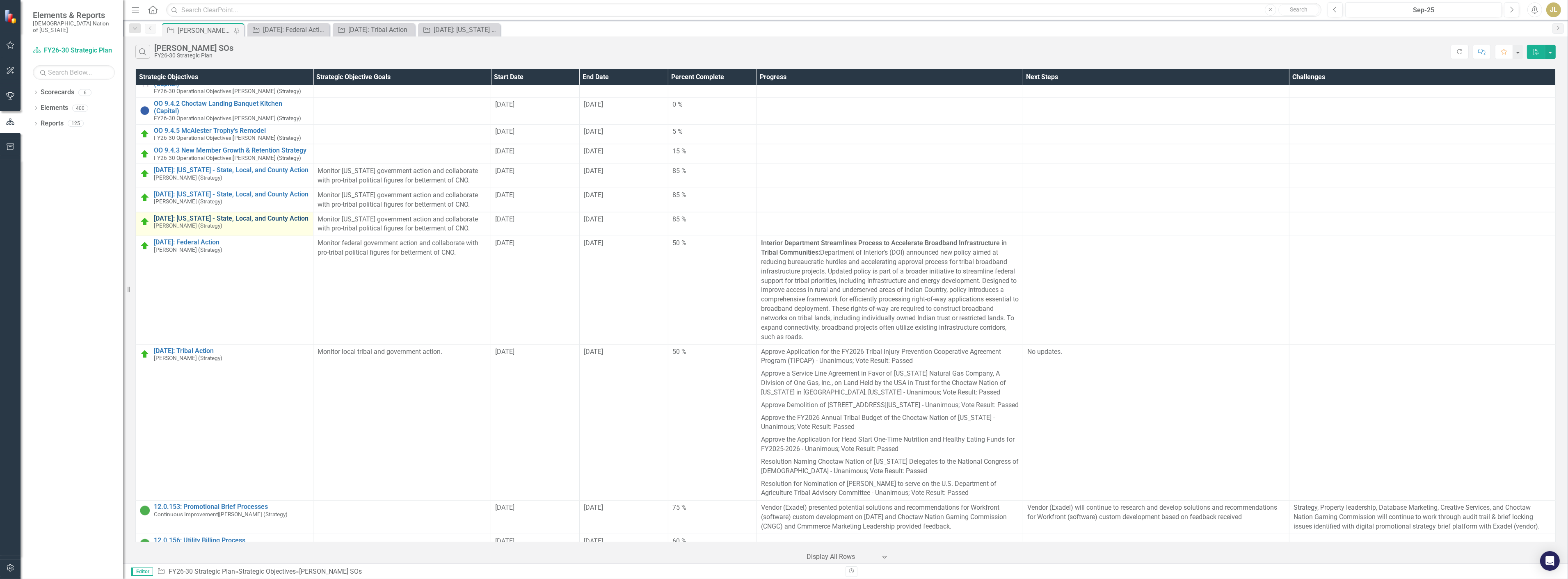
click at [242, 215] on link "[DATE]: [US_STATE] - State, Local, and County Action" at bounding box center [231, 218] width 155 height 7
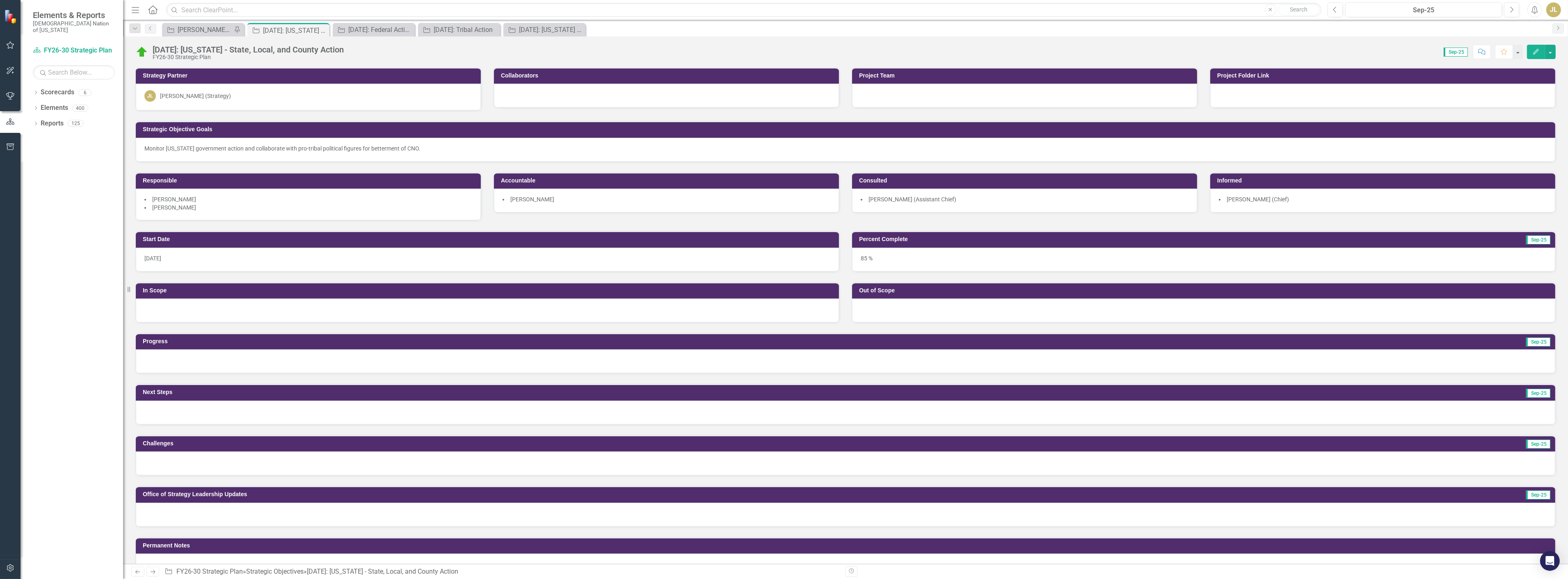
scroll to position [182, 0]
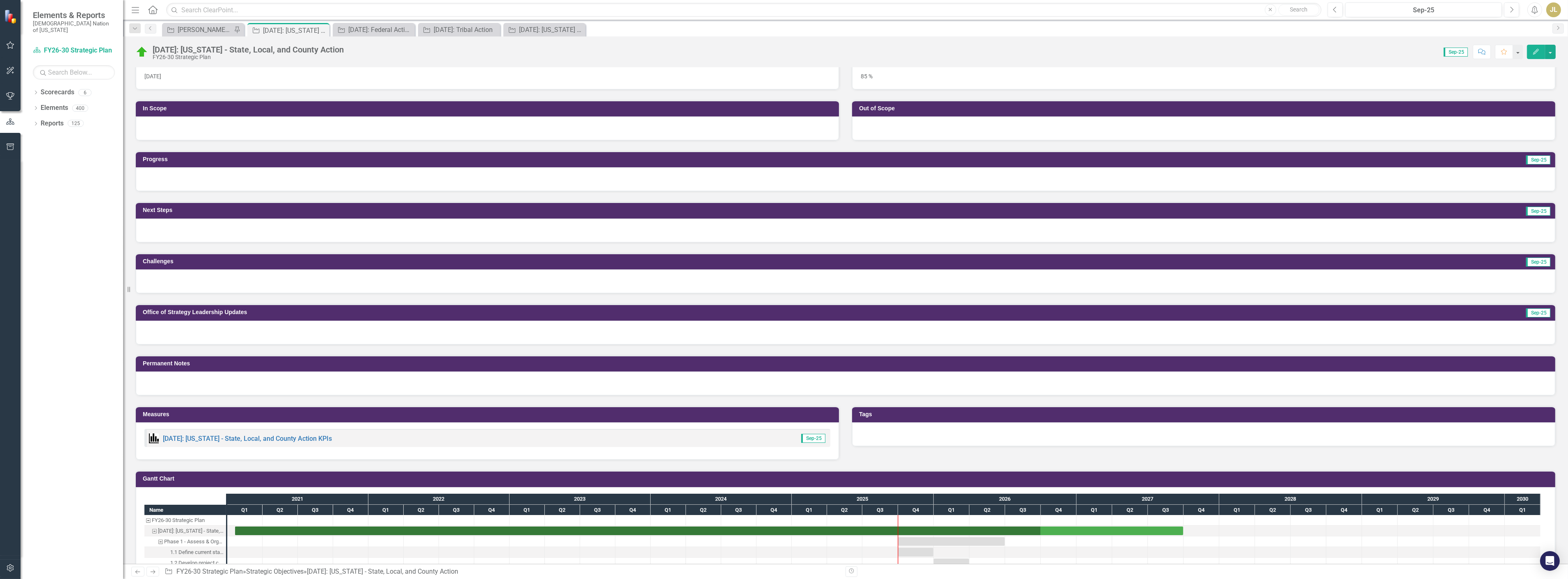
click at [183, 179] on div at bounding box center [845, 179] width 1419 height 24
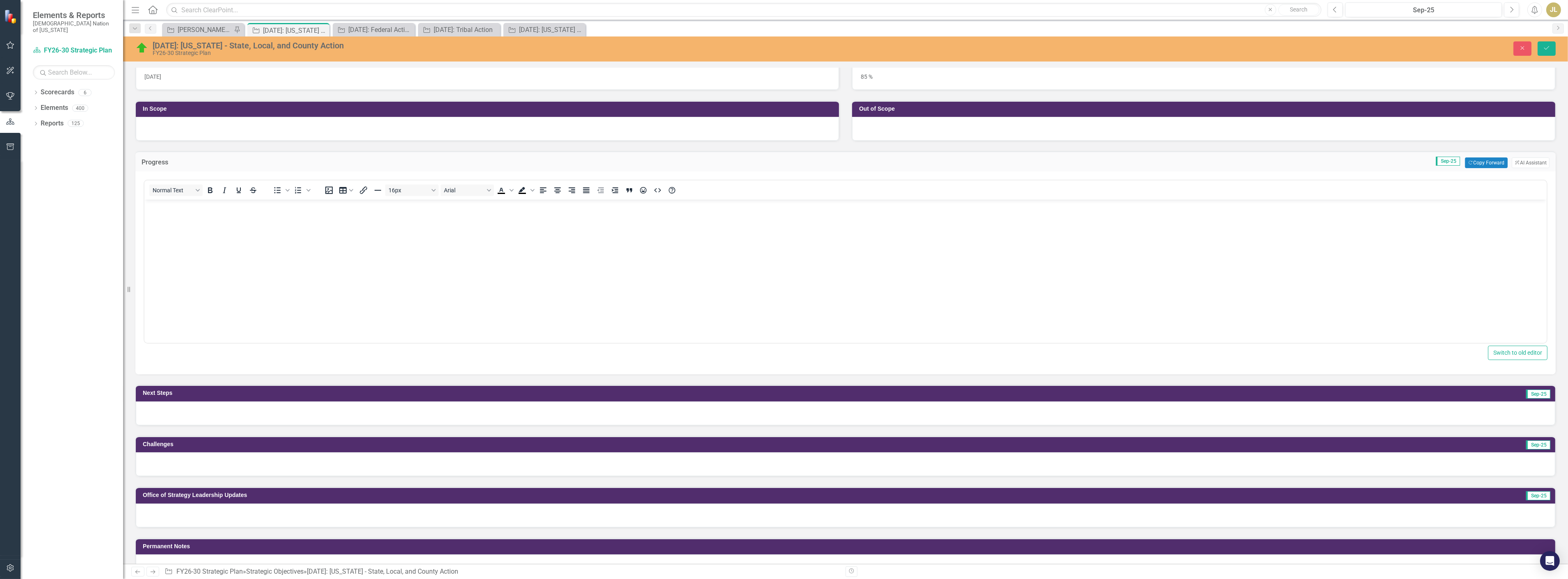
scroll to position [0, 0]
click at [195, 218] on body "Rich Text Area. Press ALT-0 for help." at bounding box center [845, 261] width 1402 height 123
click at [477, 415] on div at bounding box center [845, 413] width 1419 height 24
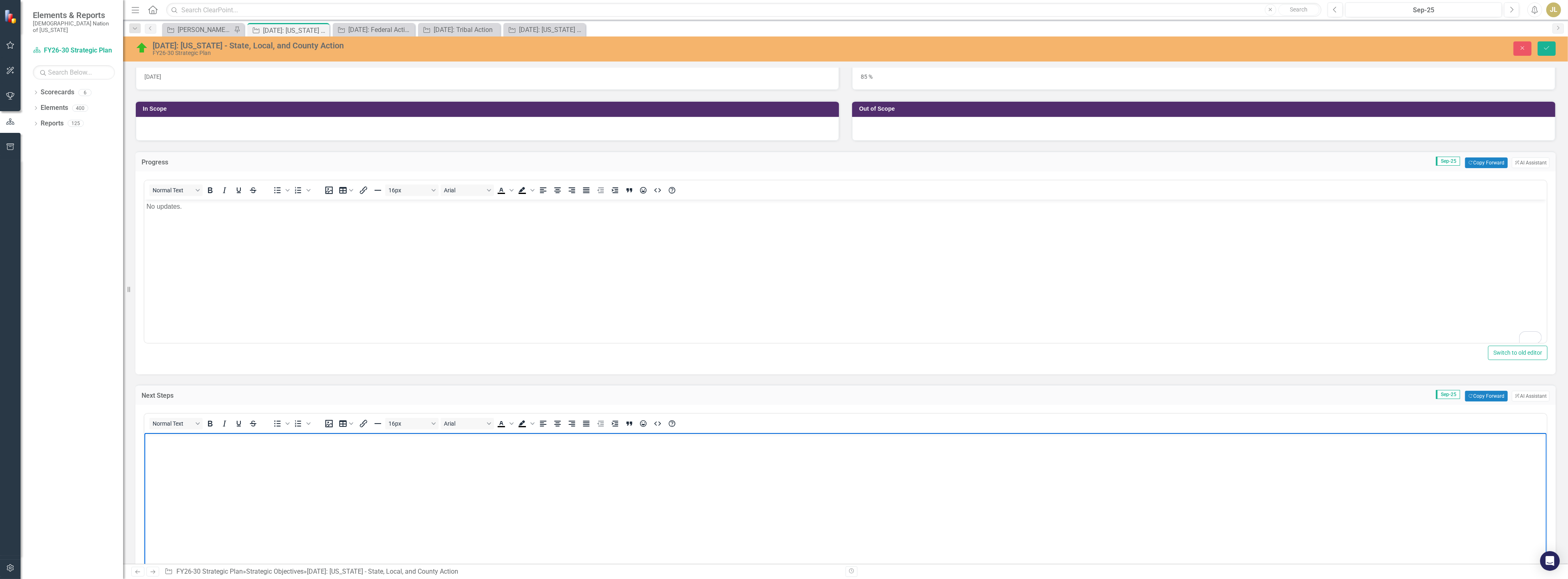
click at [353, 441] on p "Rich Text Area. Press ALT-0 for help." at bounding box center [845, 440] width 1398 height 10
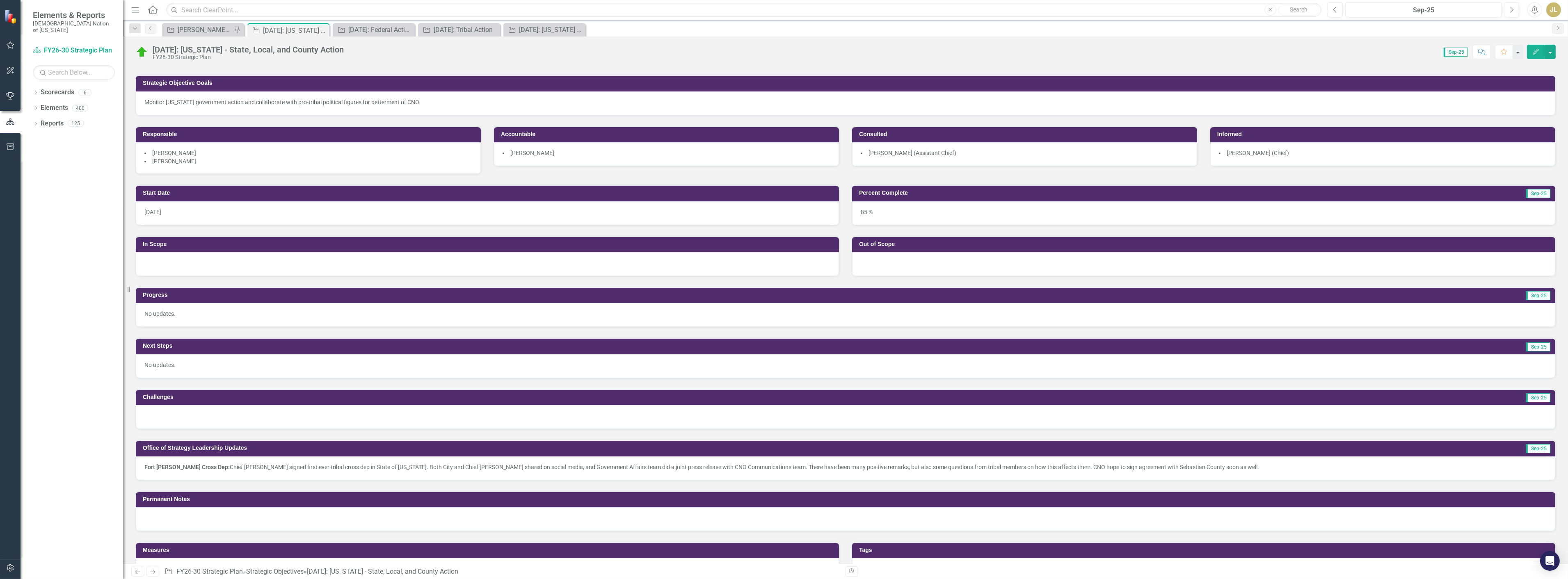
scroll to position [46, 0]
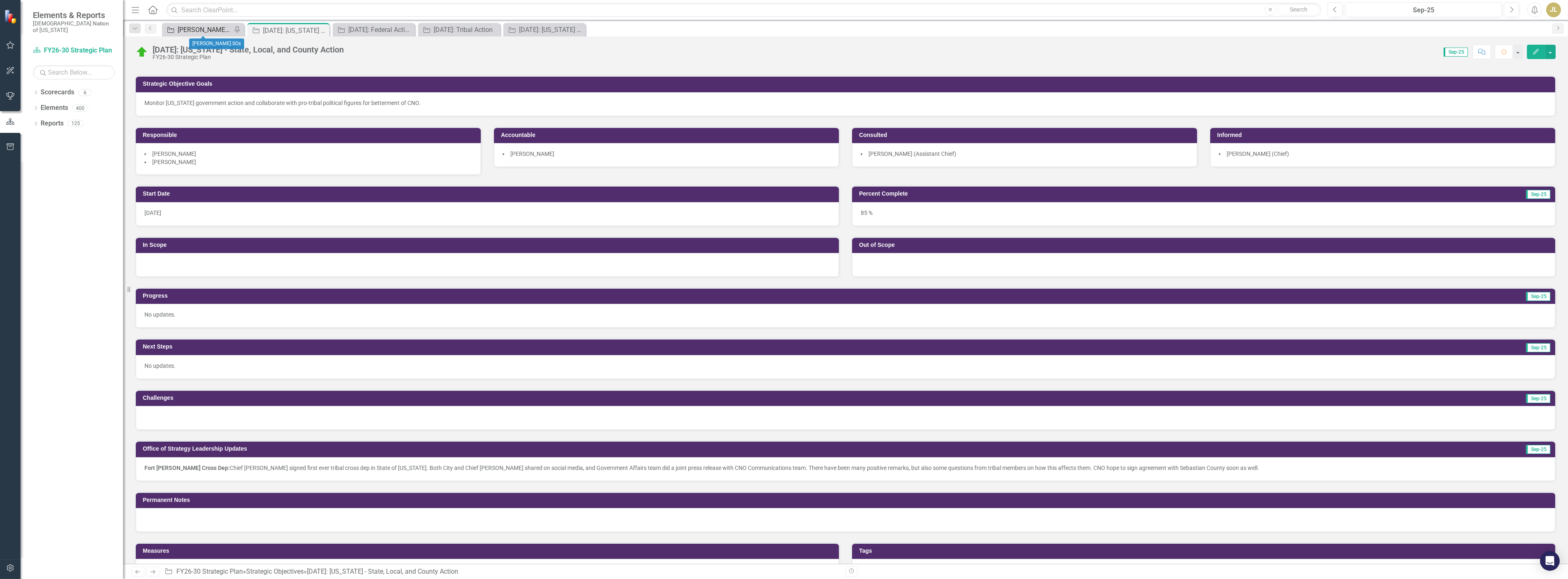
click at [209, 33] on div "[PERSON_NAME] SOs" at bounding box center [204, 30] width 55 height 10
